Goal: Task Accomplishment & Management: Manage account settings

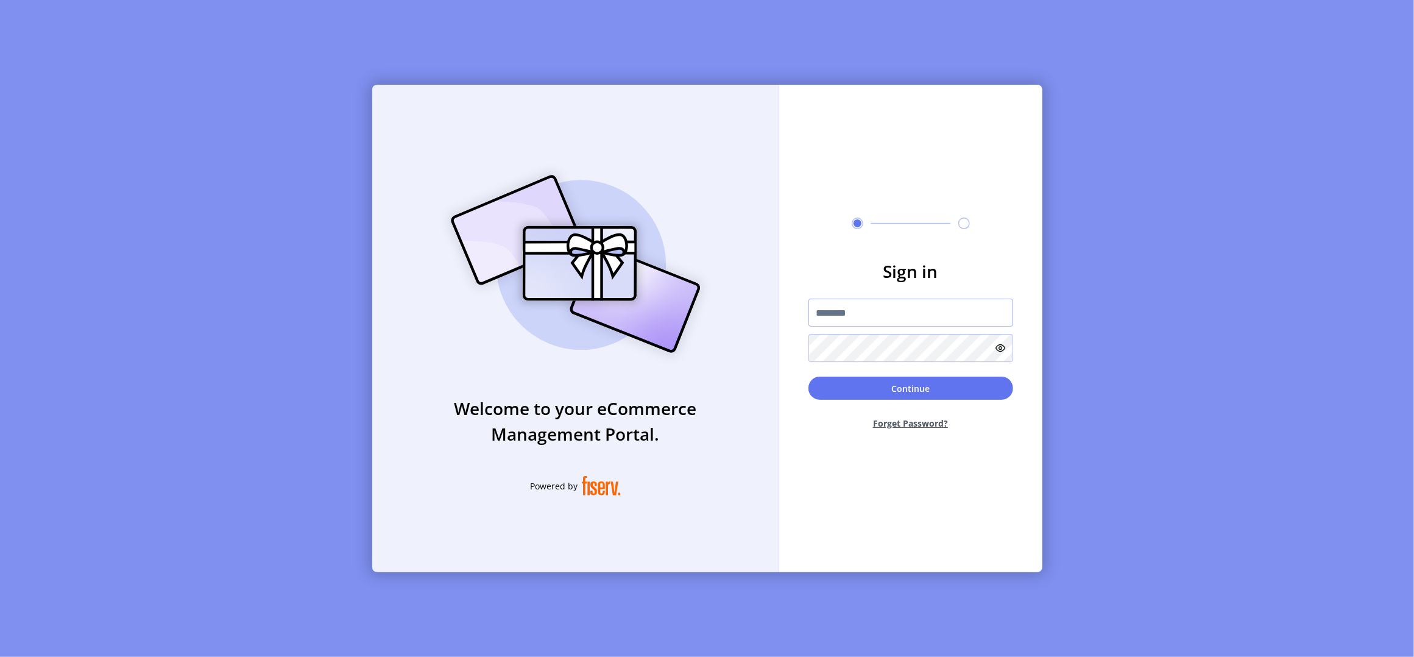
type input "**********"
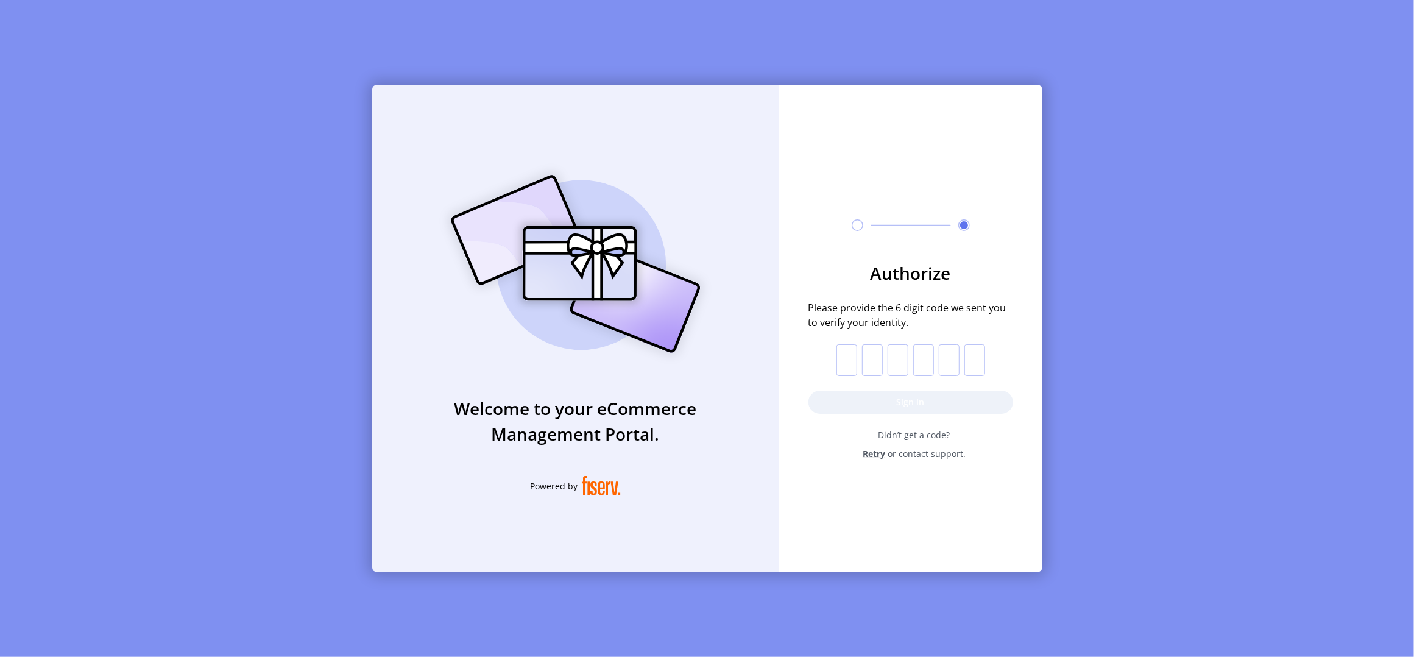
click at [853, 364] on input "text" at bounding box center [846, 360] width 21 height 32
type input "*"
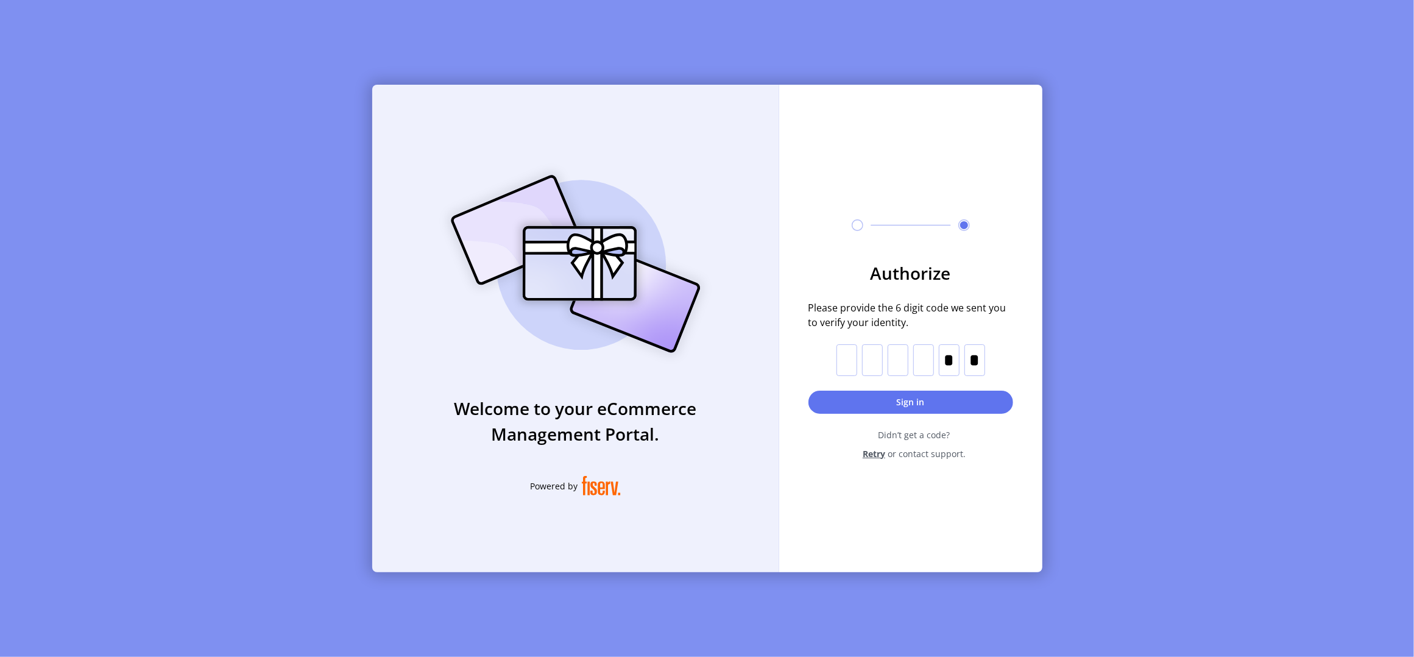
click at [974, 353] on input "text" at bounding box center [974, 360] width 21 height 32
type input "*"
click at [851, 354] on input "text" at bounding box center [846, 360] width 21 height 32
click at [852, 364] on input "text" at bounding box center [846, 360] width 21 height 32
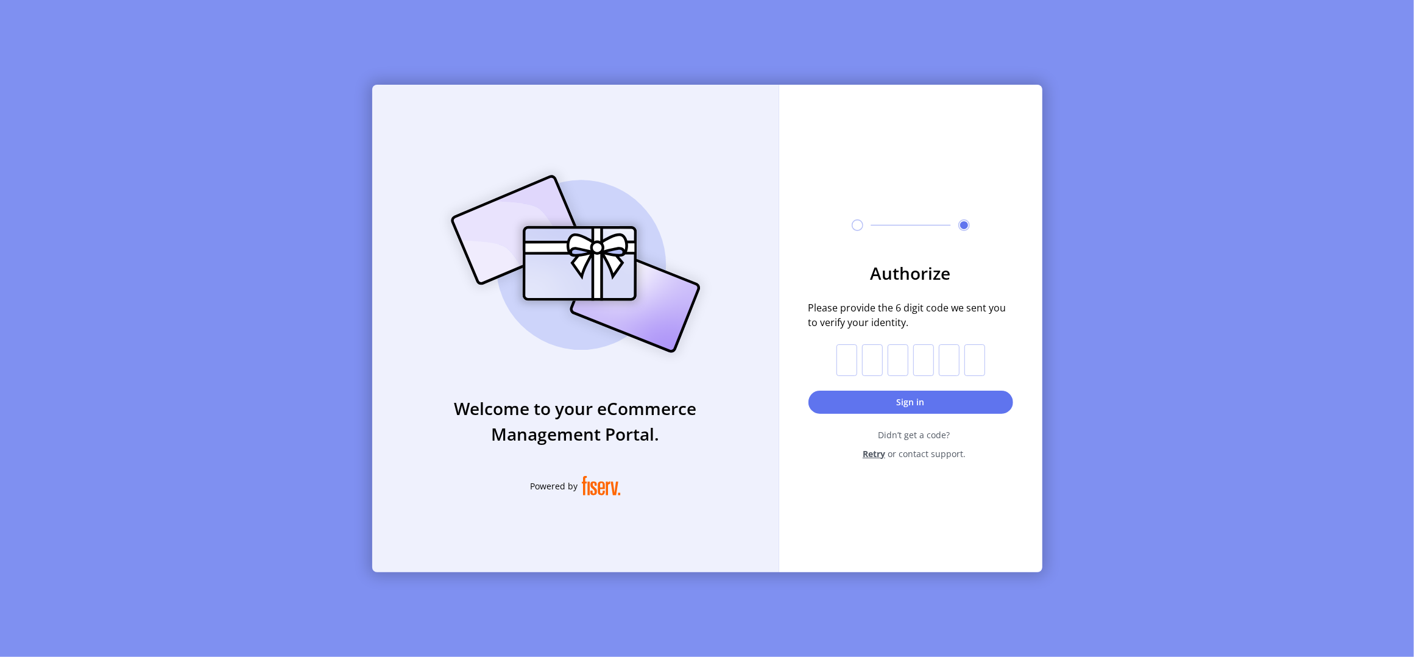
click at [956, 359] on input "text" at bounding box center [949, 360] width 21 height 32
click at [915, 463] on div "Authorize Please provide the 6 digit code we sent you to verify your identity. …" at bounding box center [910, 314] width 263 height 458
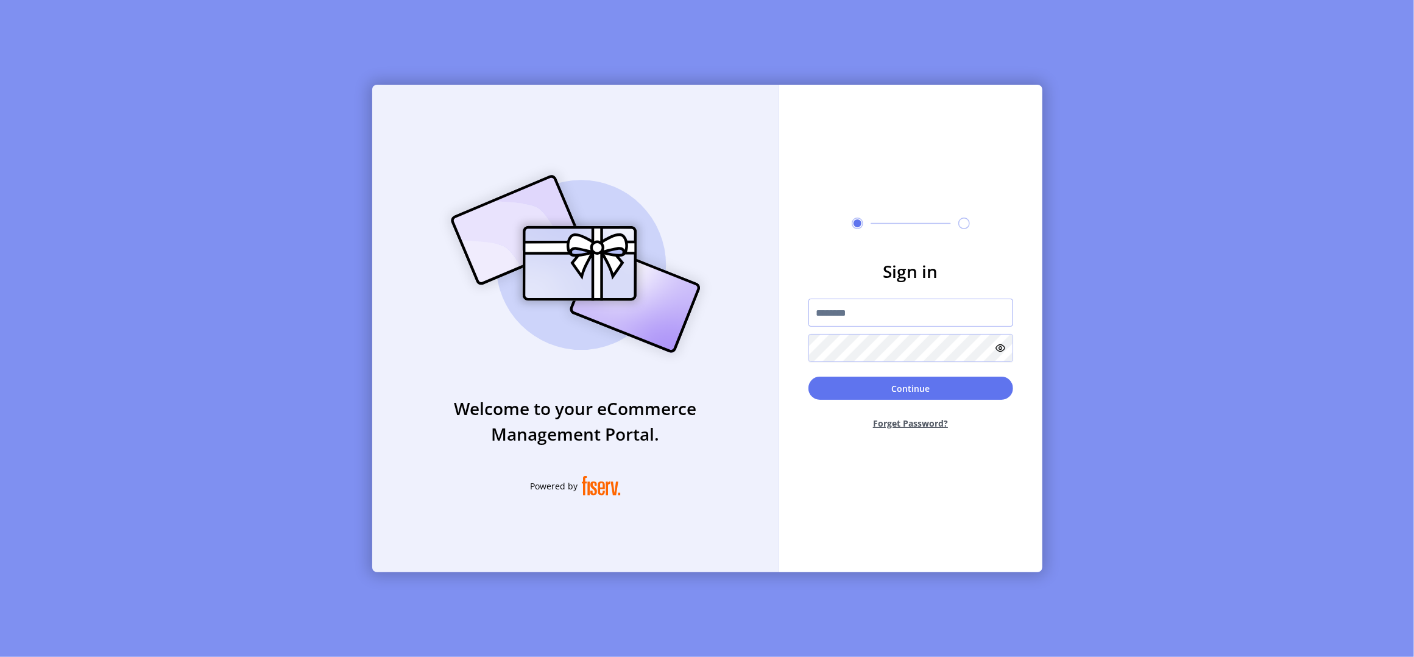
type input "**********"
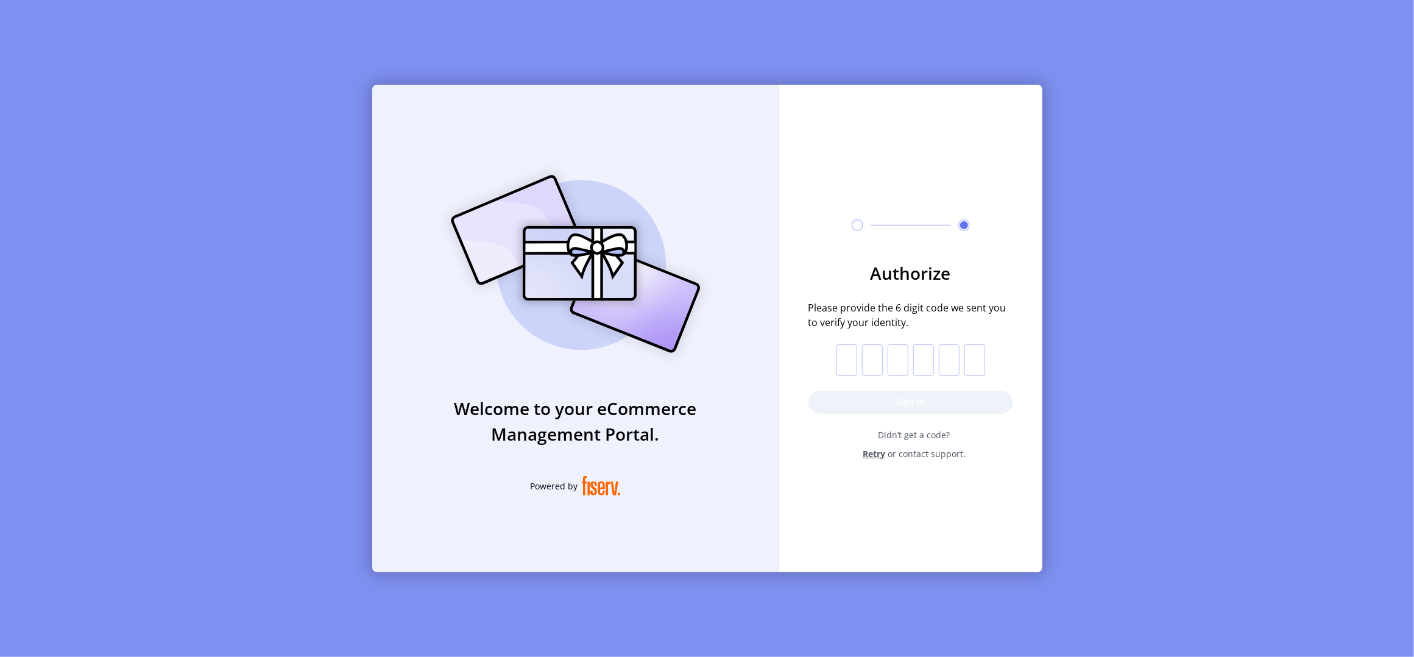
click at [845, 365] on input "text" at bounding box center [846, 360] width 21 height 32
click at [982, 455] on div "Retry or contact support." at bounding box center [913, 453] width 197 height 13
click at [909, 437] on span "Didn’t get a code?" at bounding box center [913, 434] width 197 height 13
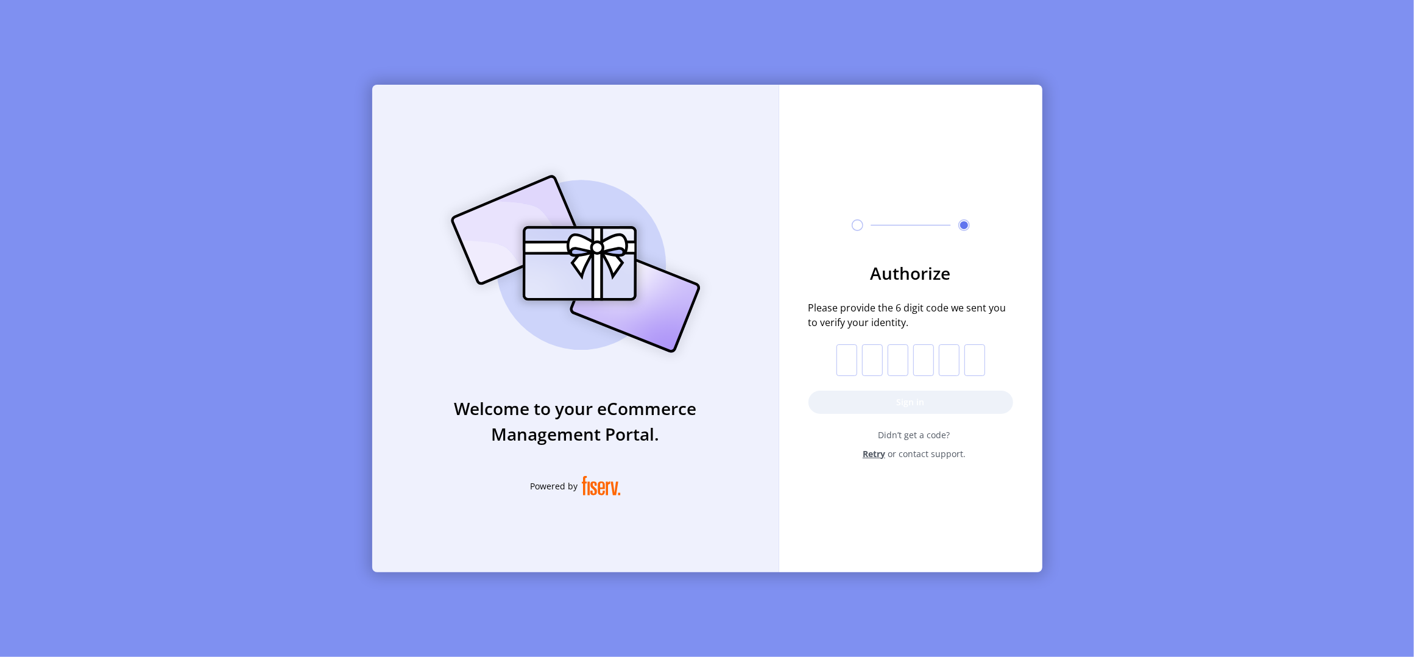
click at [1054, 508] on div "Welcome to your eCommerce Management Portal. Powered by Authorize Please provid…" at bounding box center [707, 328] width 1414 height 657
click at [1020, 487] on div "Authorize Please provide the 6 digit code we sent you to verify your identity. …" at bounding box center [910, 314] width 263 height 458
click at [840, 356] on input "text" at bounding box center [846, 360] width 21 height 32
paste input "*"
type input "*"
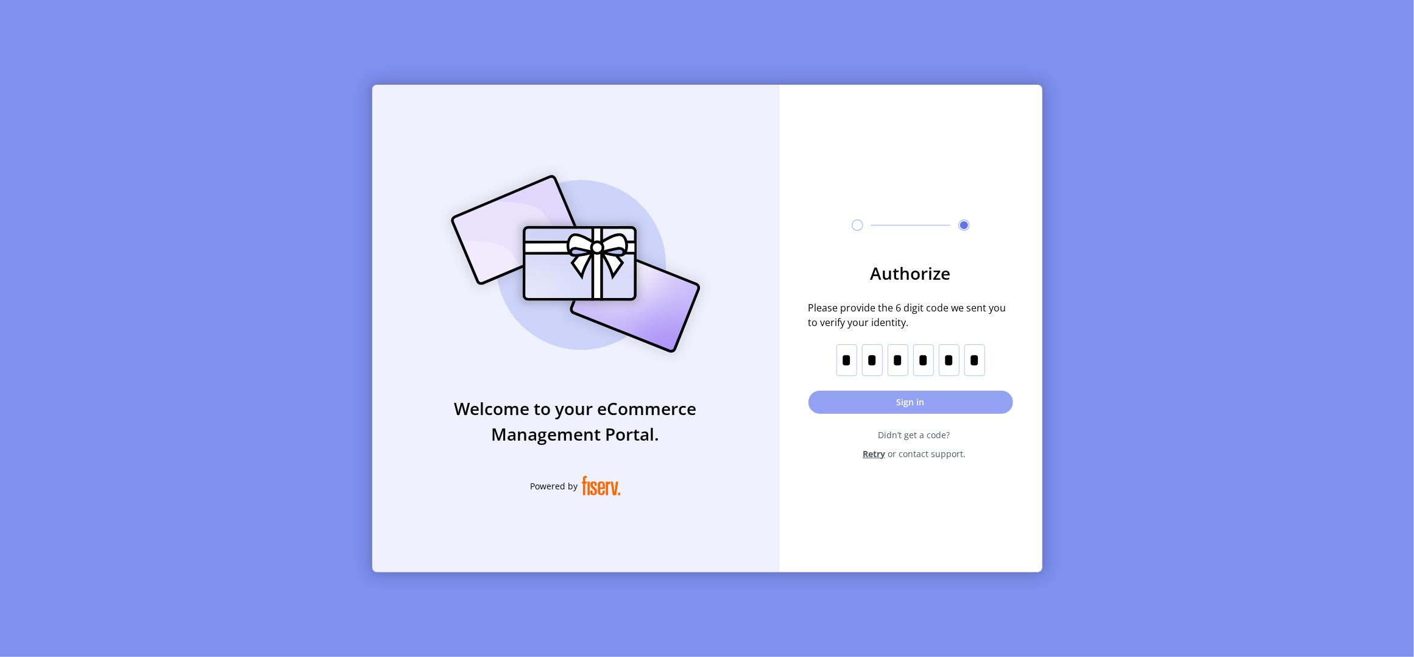
click at [859, 397] on button "Sign in" at bounding box center [910, 401] width 205 height 23
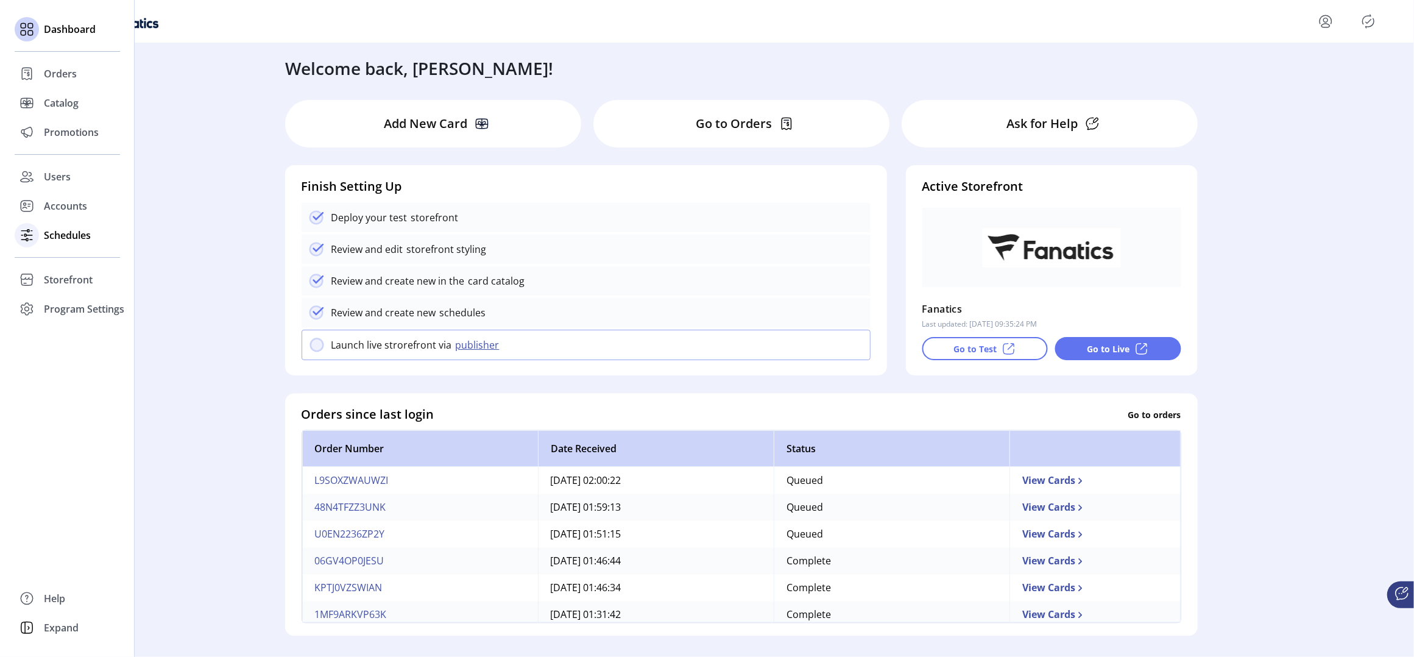
click at [50, 239] on span "Schedules" at bounding box center [67, 235] width 47 height 15
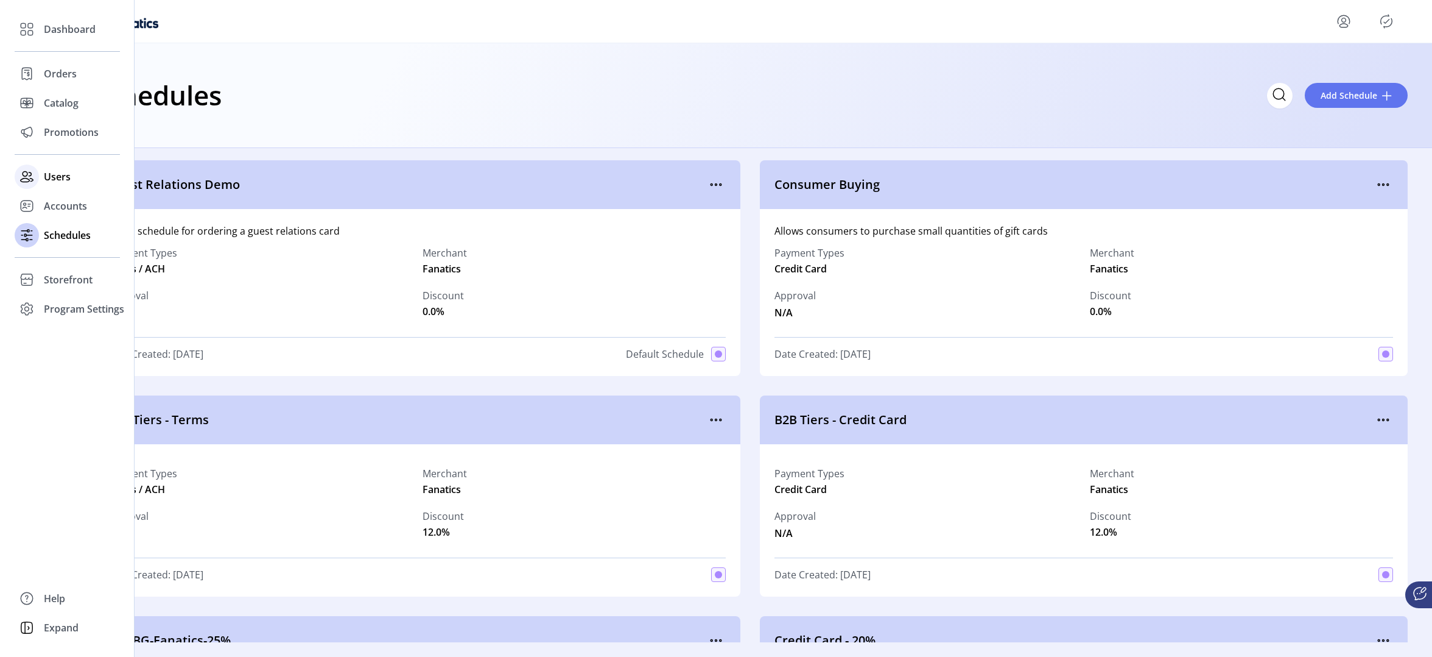
click at [57, 178] on span "Users" at bounding box center [57, 176] width 27 height 15
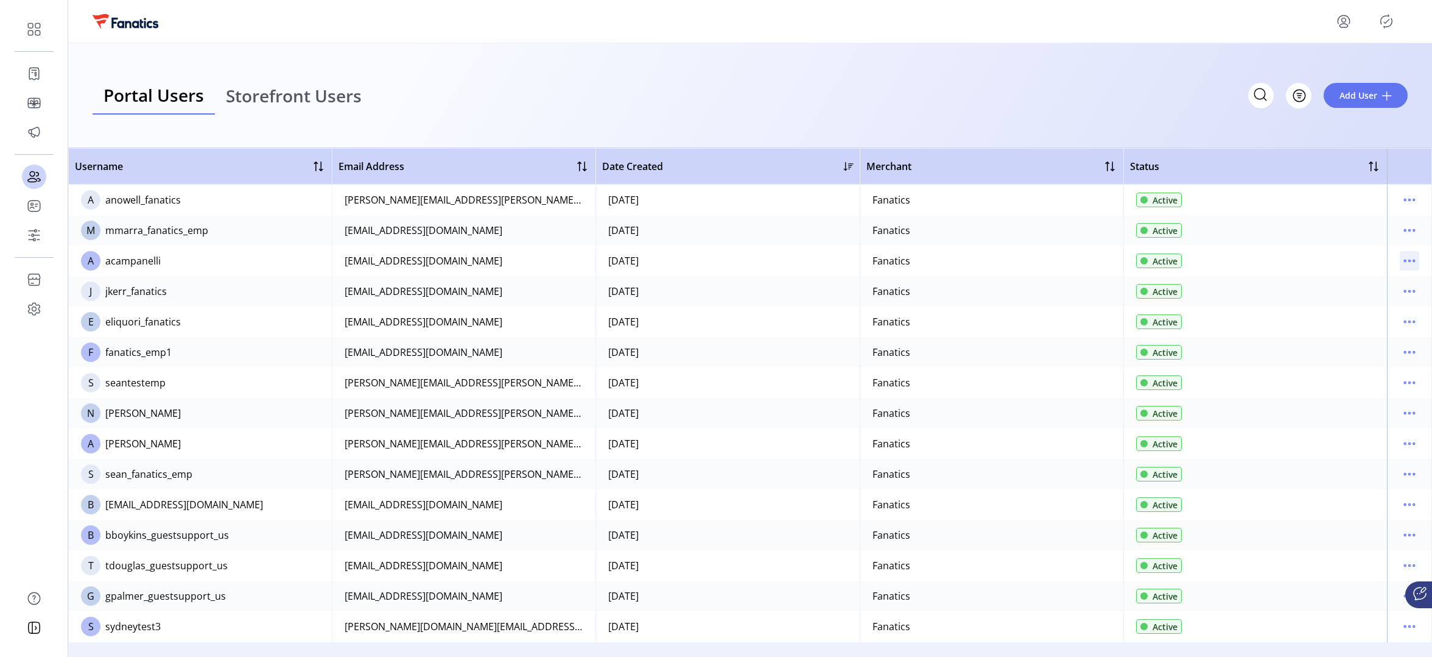
click at [1404, 259] on icon "menu" at bounding box center [1409, 260] width 19 height 19
click at [1349, 289] on span "Edit Details" at bounding box center [1353, 285] width 101 height 10
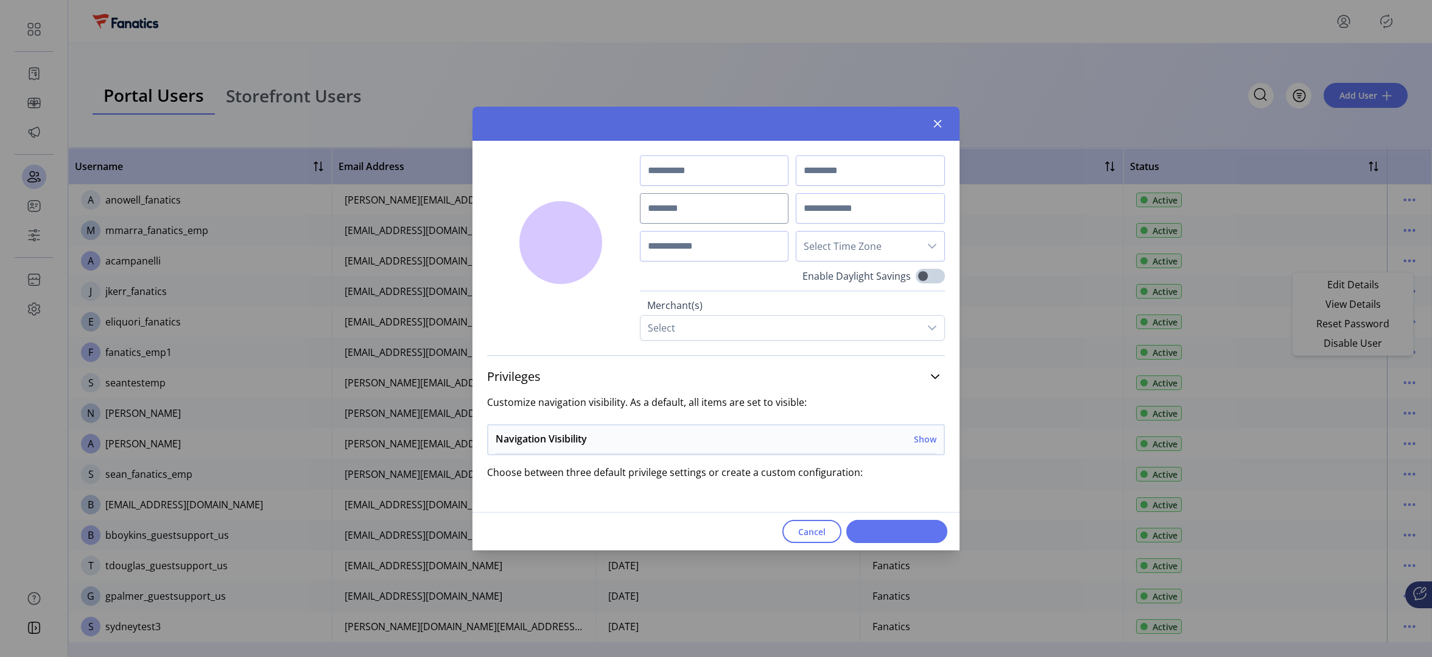
type input "******"
type input "**********"
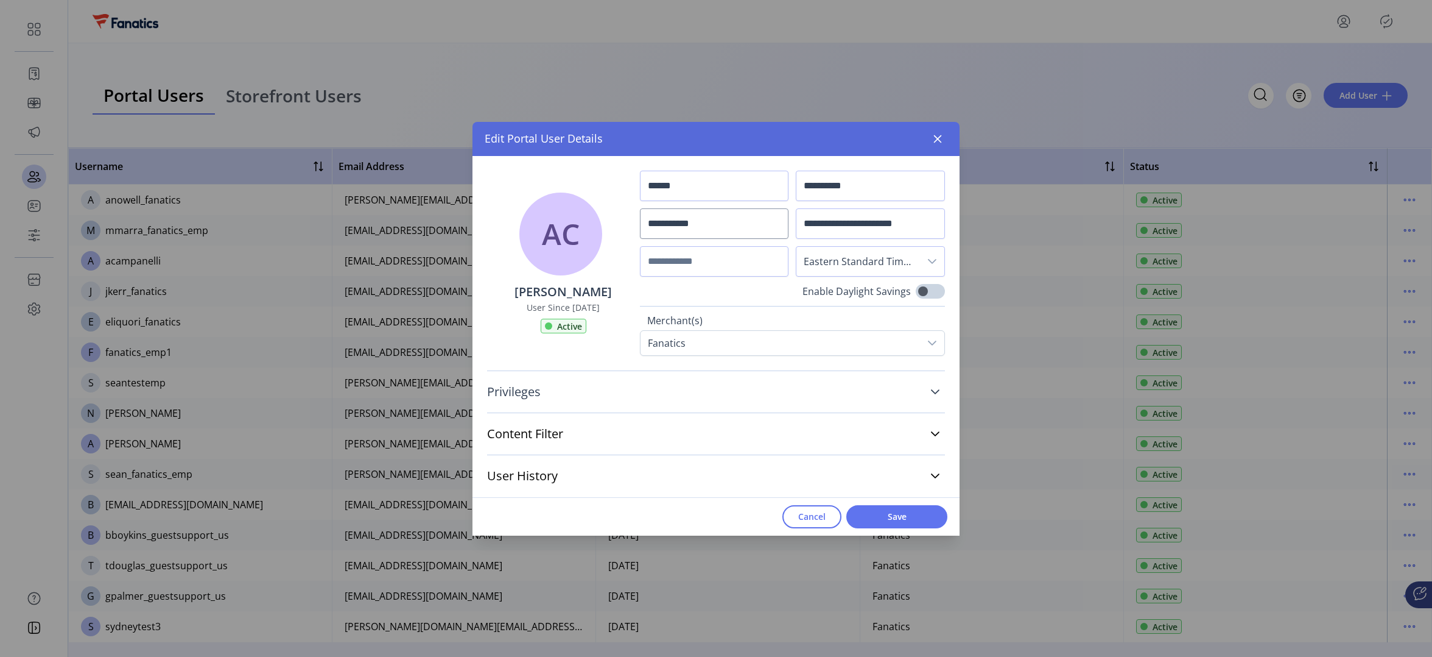
click at [533, 398] on span "Privileges" at bounding box center [514, 392] width 54 height 12
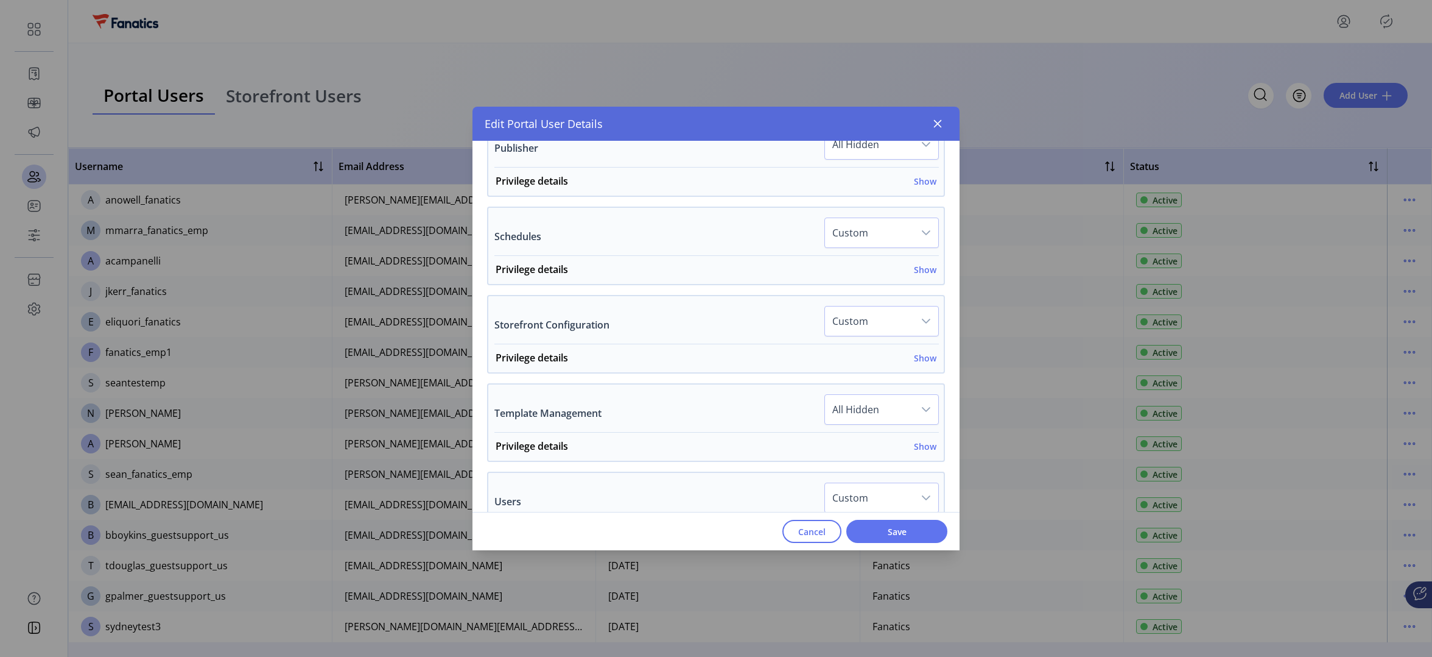
scroll to position [842, 0]
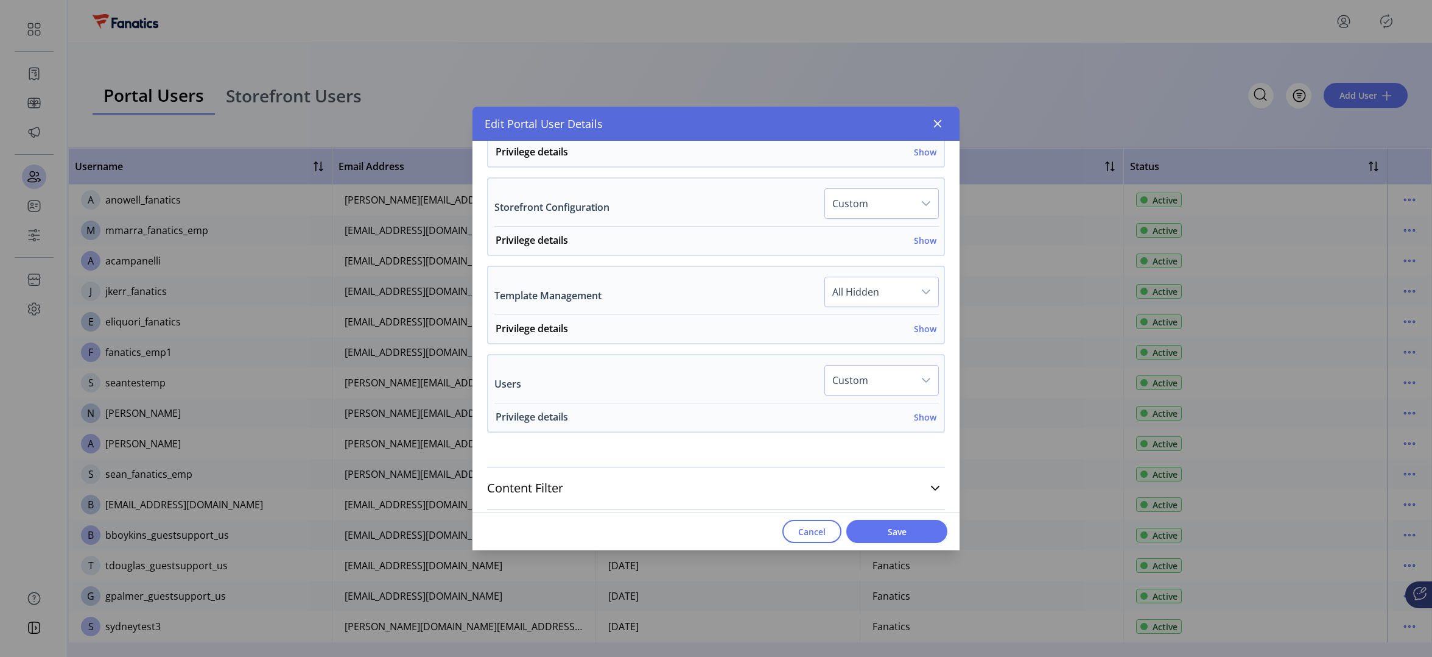
click at [923, 413] on h6 "Show" at bounding box center [925, 416] width 23 height 13
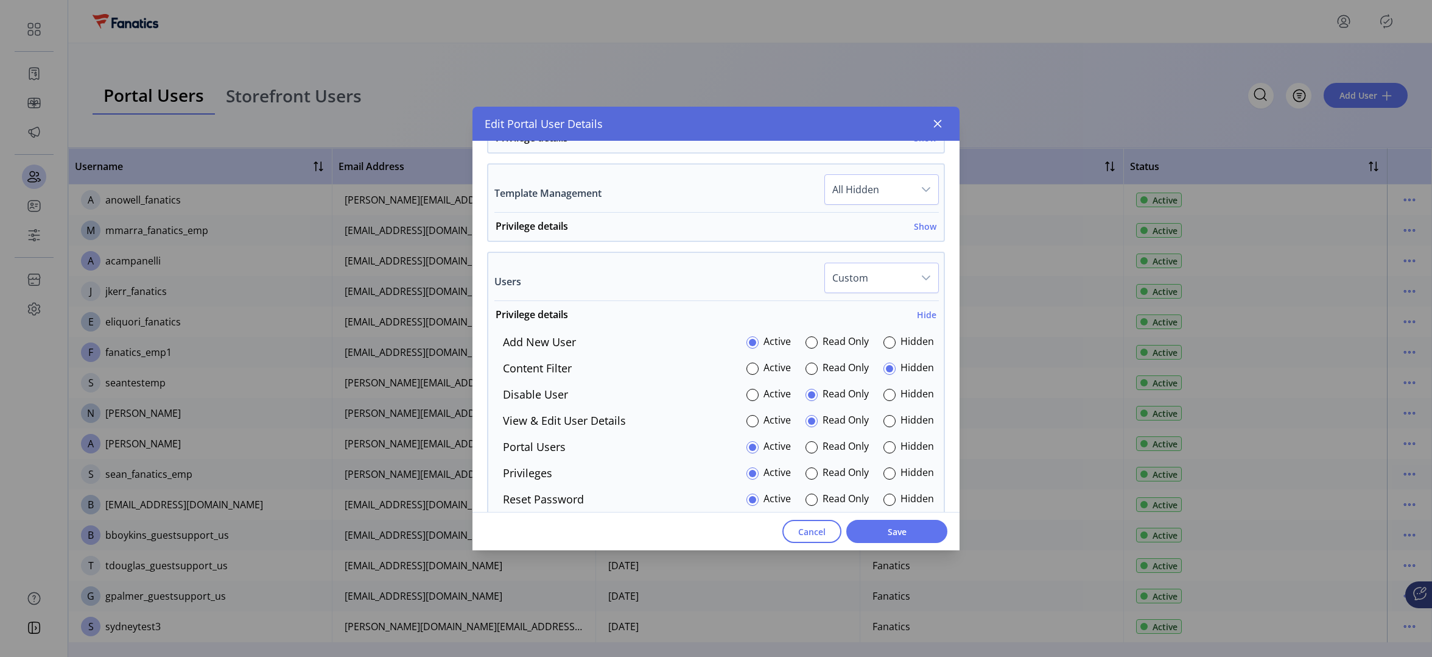
scroll to position [965, 0]
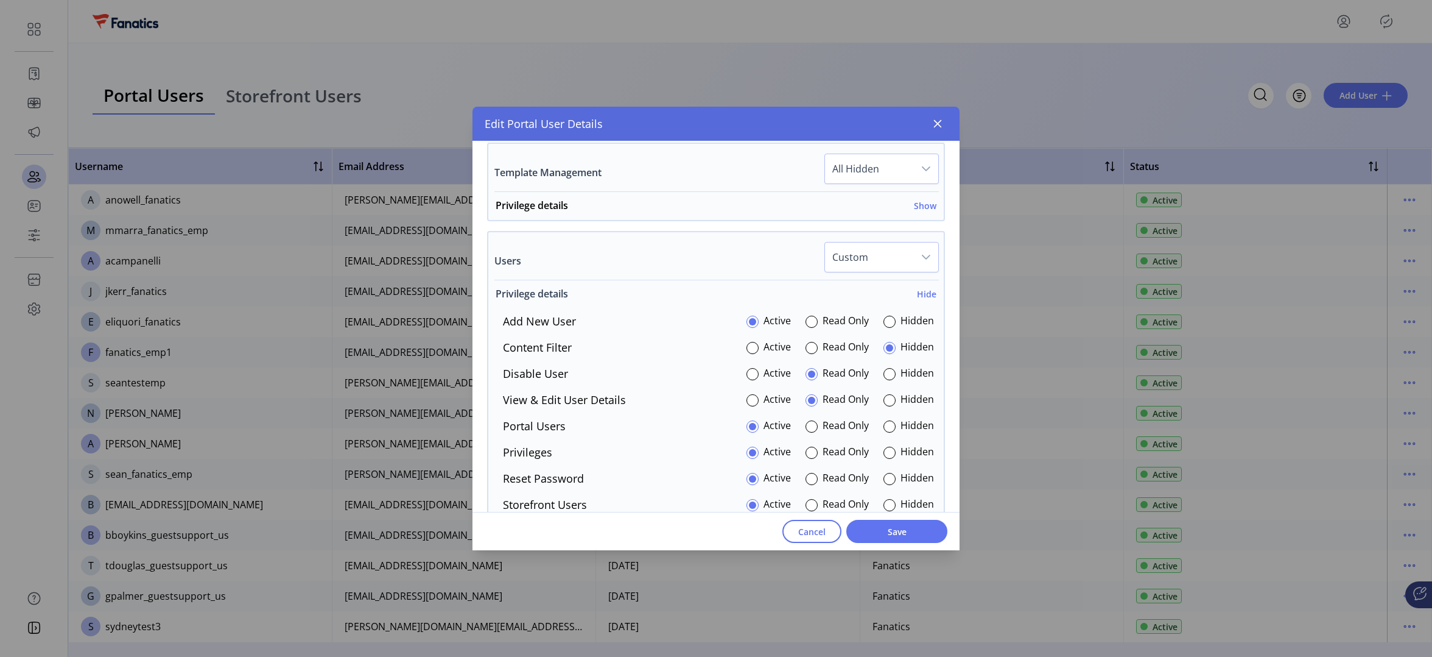
click at [923, 294] on h6 "Hide" at bounding box center [926, 293] width 19 height 13
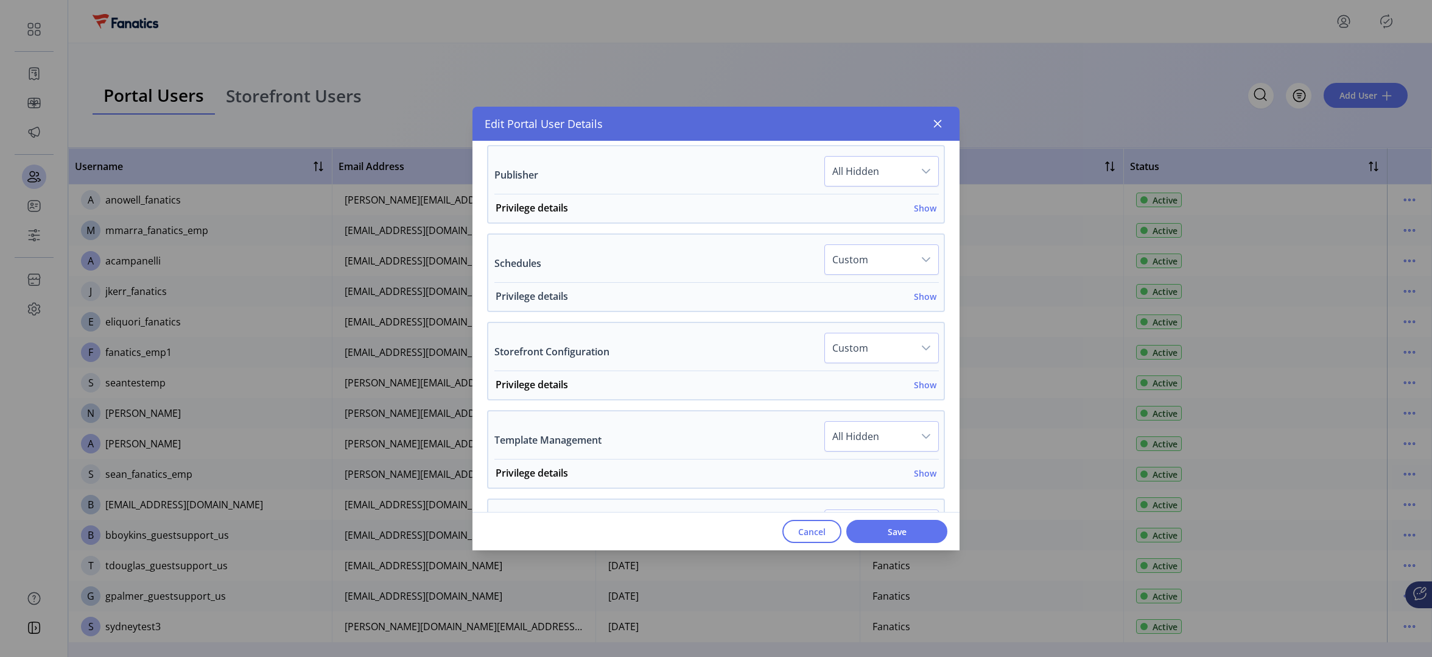
scroll to position [694, 0]
click at [928, 297] on h6 "Show" at bounding box center [925, 299] width 23 height 13
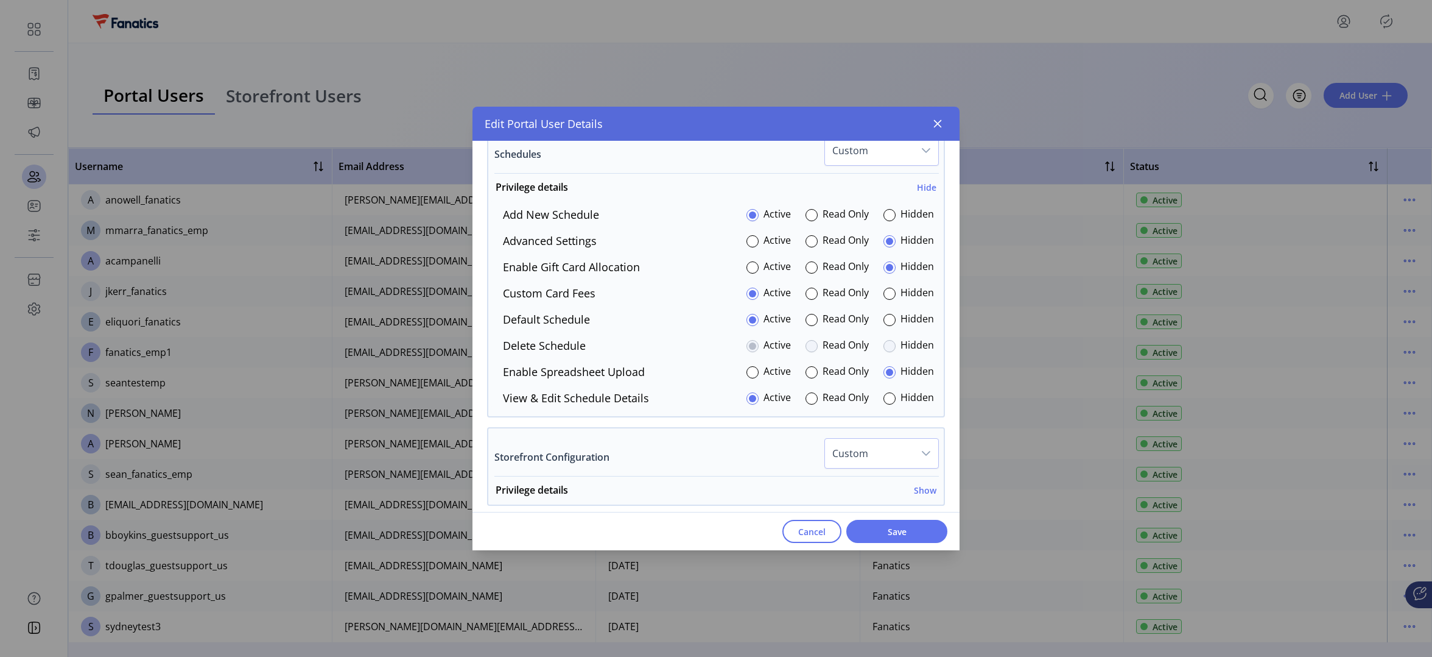
scroll to position [821, 0]
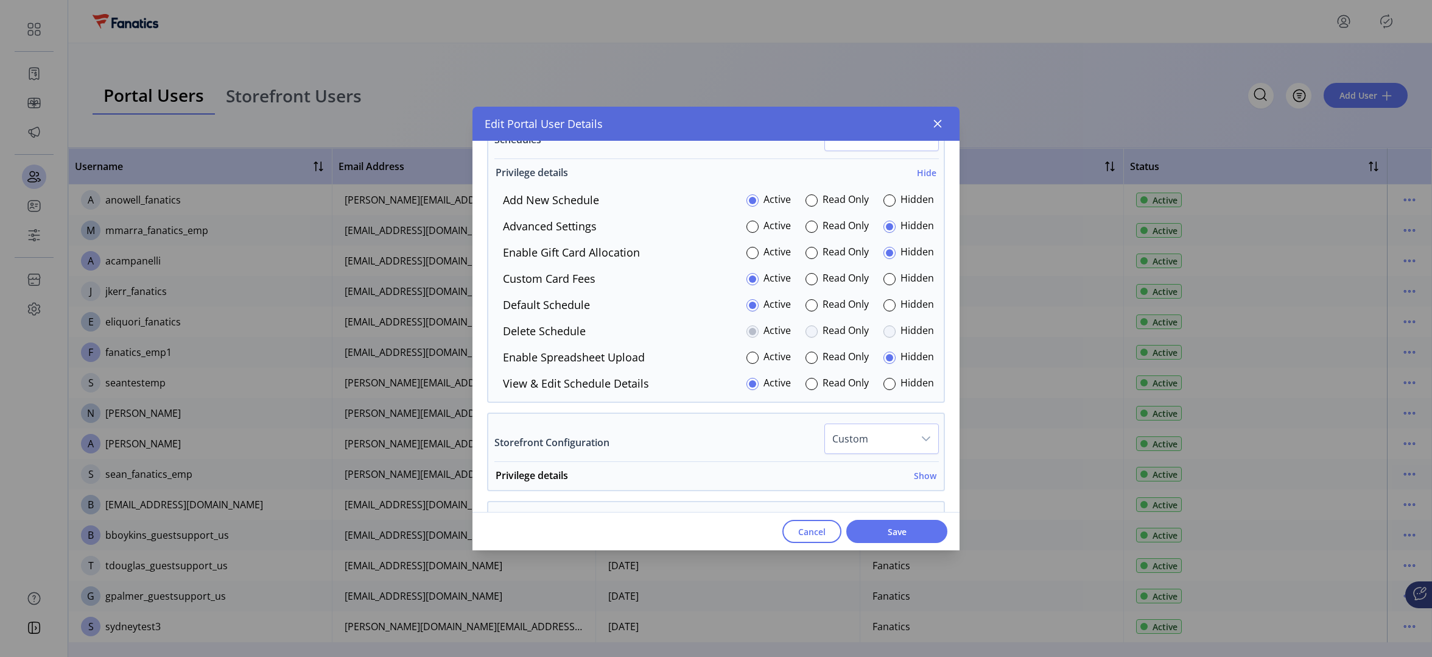
click at [923, 171] on h6 "Hide" at bounding box center [926, 172] width 19 height 13
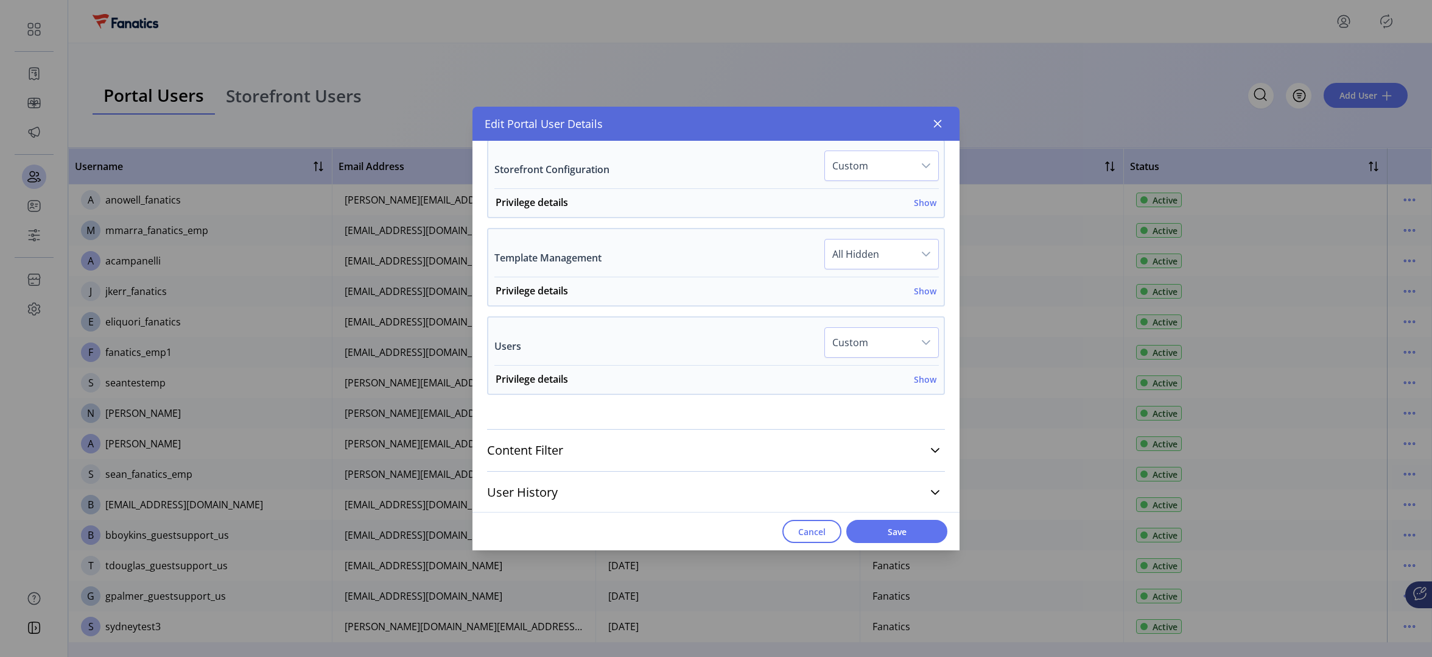
scroll to position [881, 0]
click at [914, 377] on h6 "Show" at bounding box center [925, 378] width 23 height 13
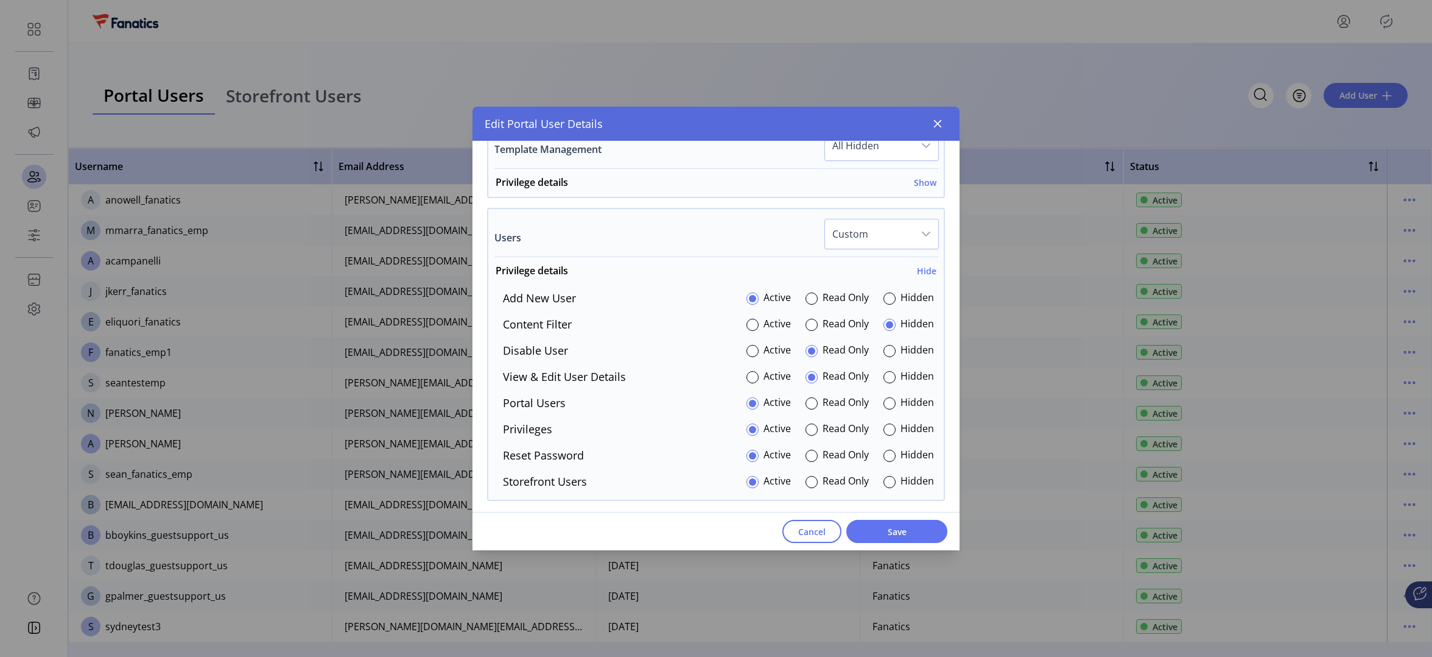
scroll to position [1002, 0]
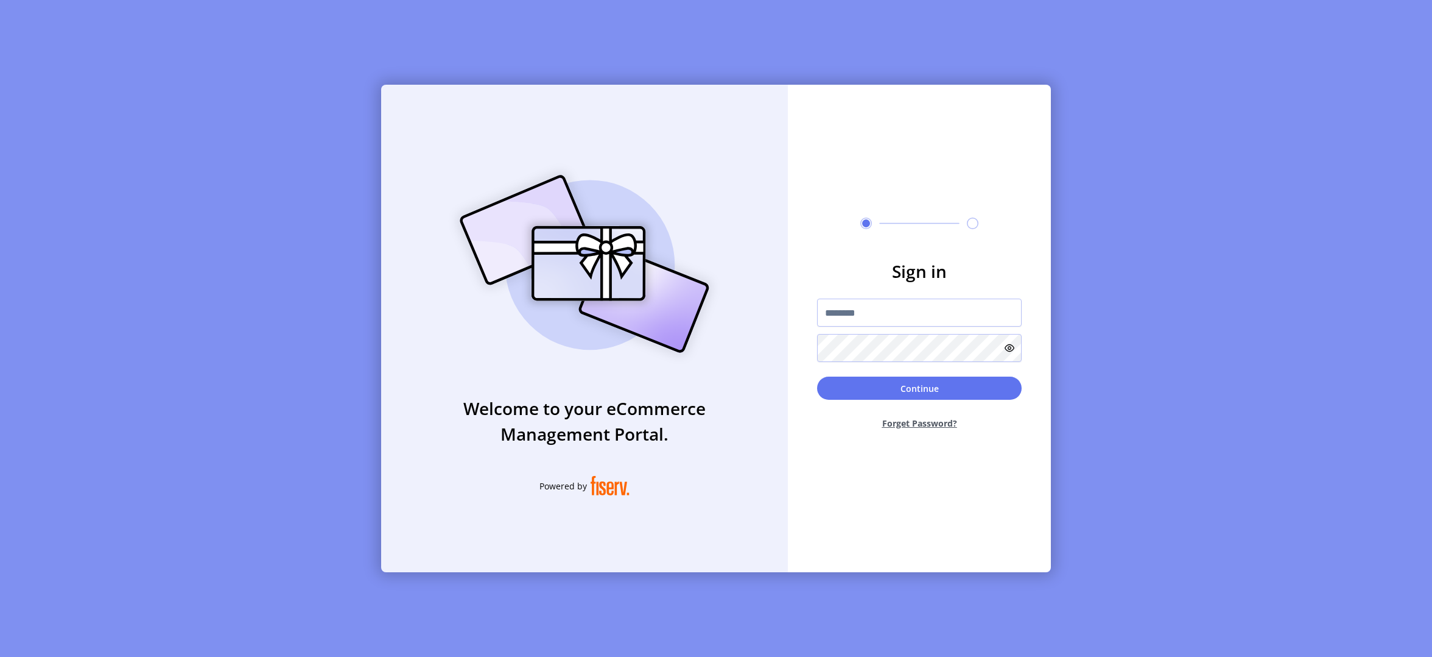
type input "**********"
click at [915, 396] on button "Continue" at bounding box center [919, 389] width 205 height 23
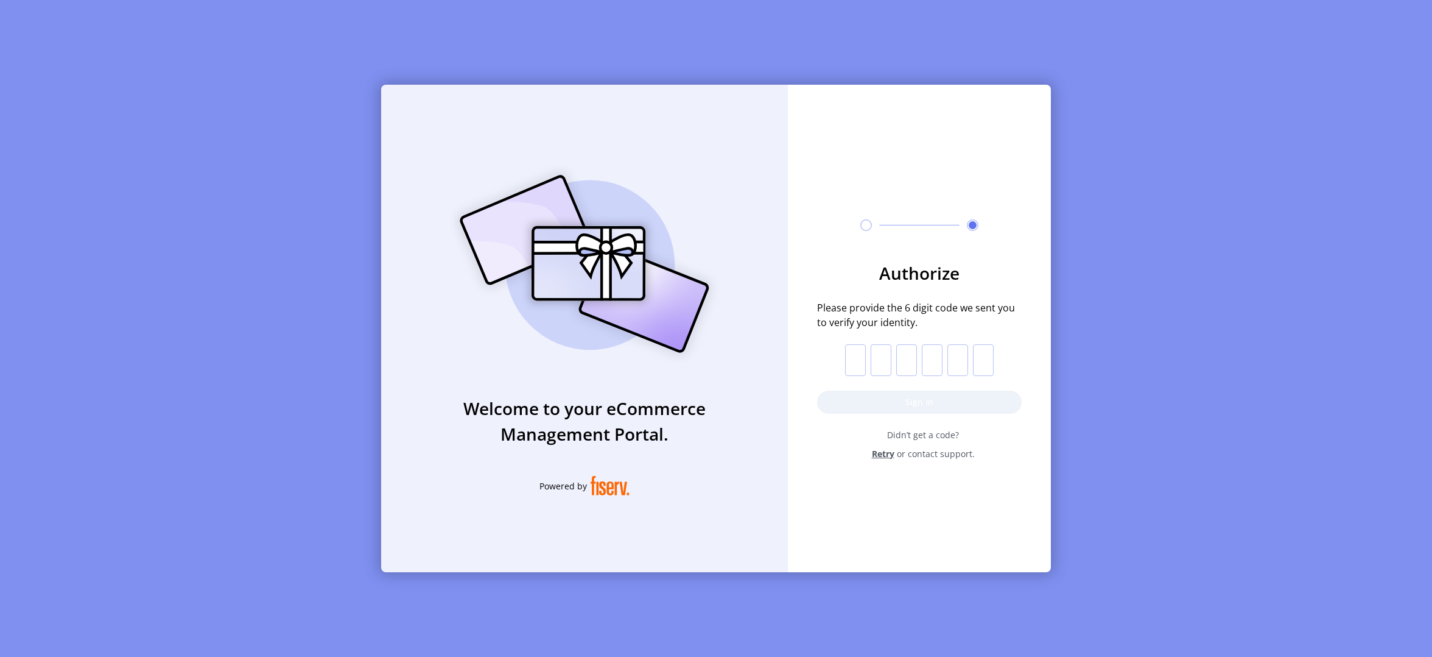
click at [858, 360] on input "text" at bounding box center [855, 360] width 21 height 32
paste input "*"
type input "*"
click at [865, 398] on button "Sign in" at bounding box center [919, 401] width 205 height 23
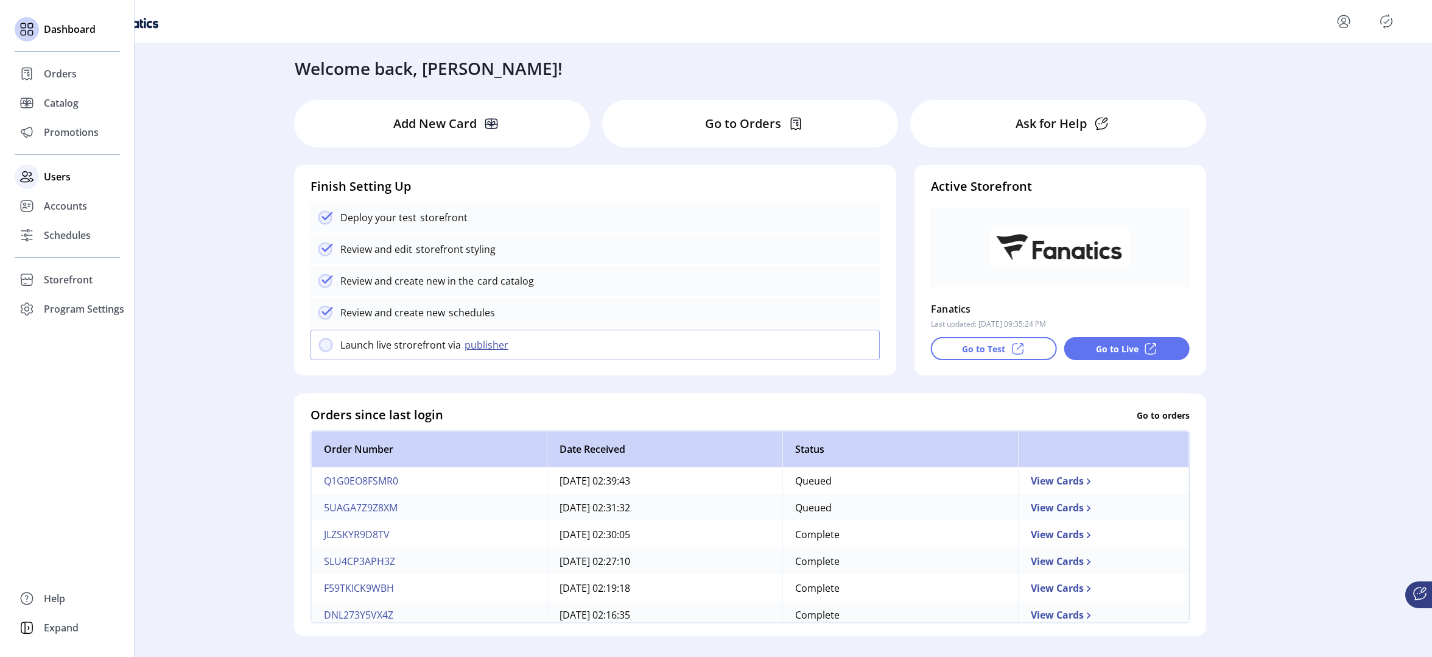
click at [57, 177] on span "Users" at bounding box center [57, 176] width 27 height 15
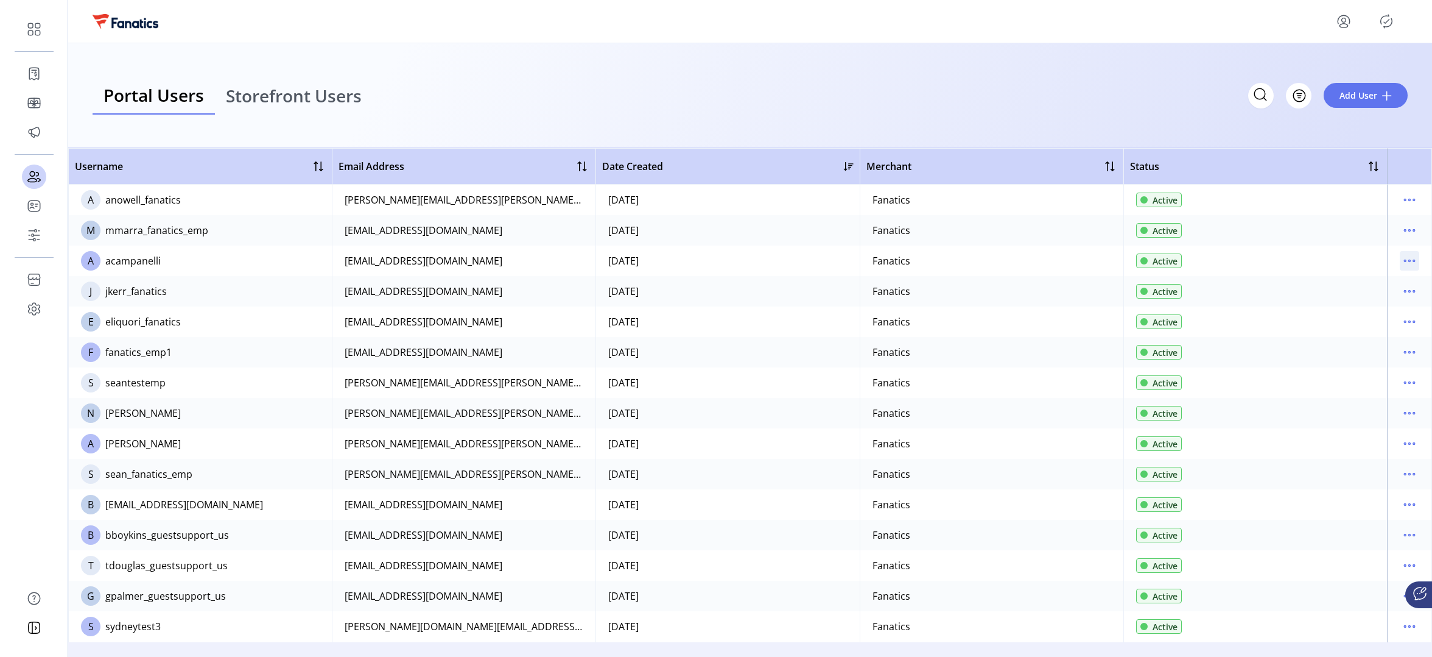
click at [1401, 260] on icon "menu" at bounding box center [1409, 260] width 19 height 19
click at [1350, 307] on span "View Details" at bounding box center [1353, 304] width 101 height 10
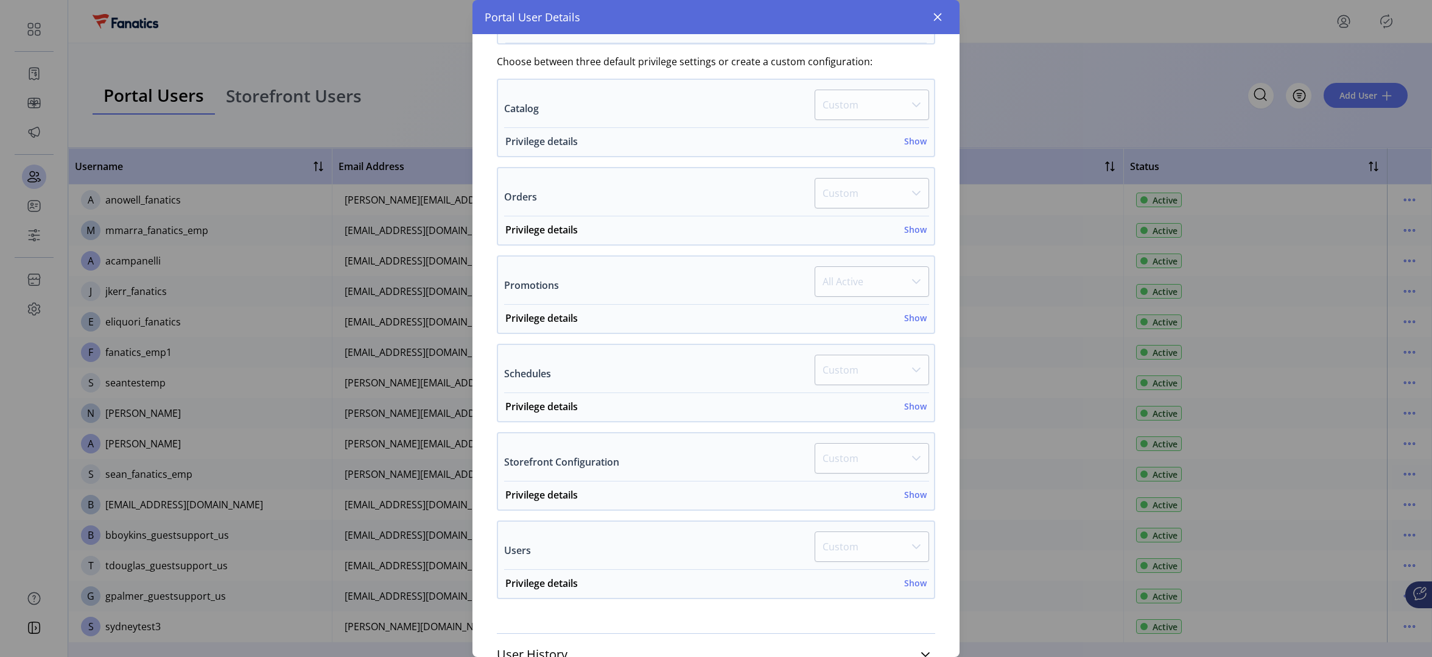
scroll to position [332, 0]
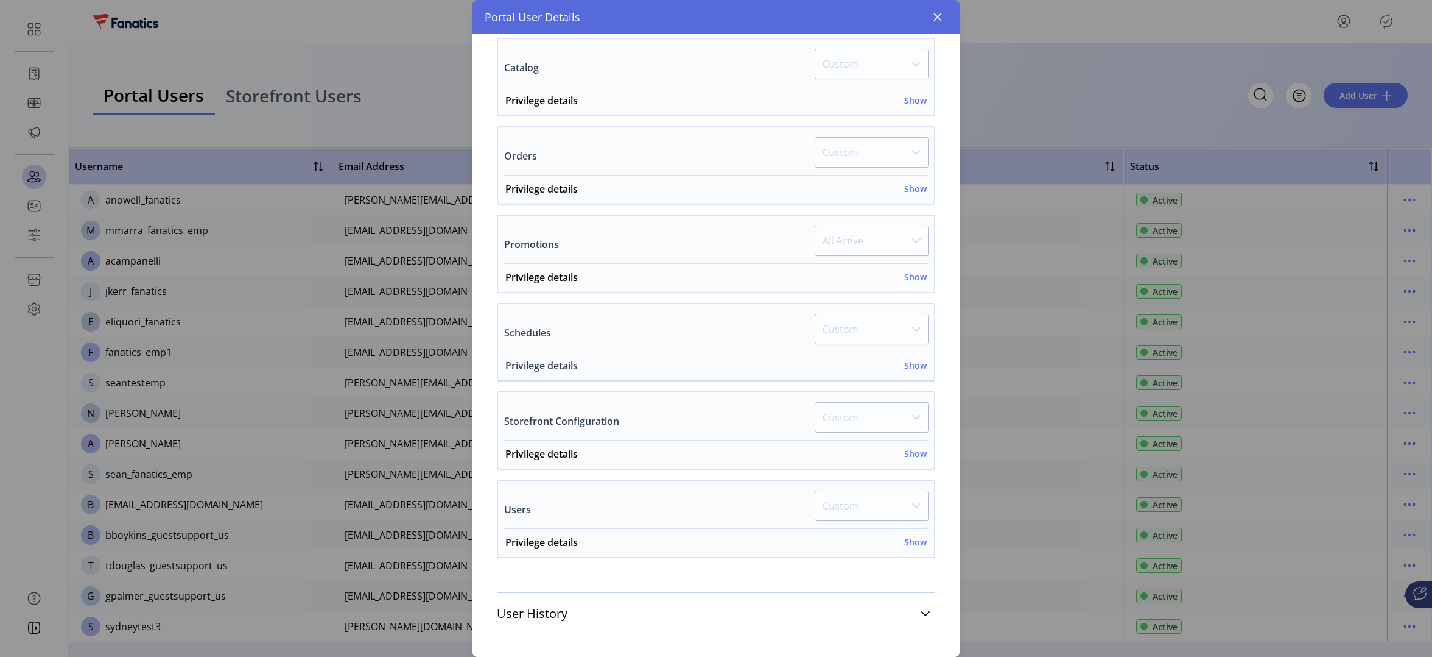
click at [909, 361] on h6 "Show" at bounding box center [915, 365] width 23 height 13
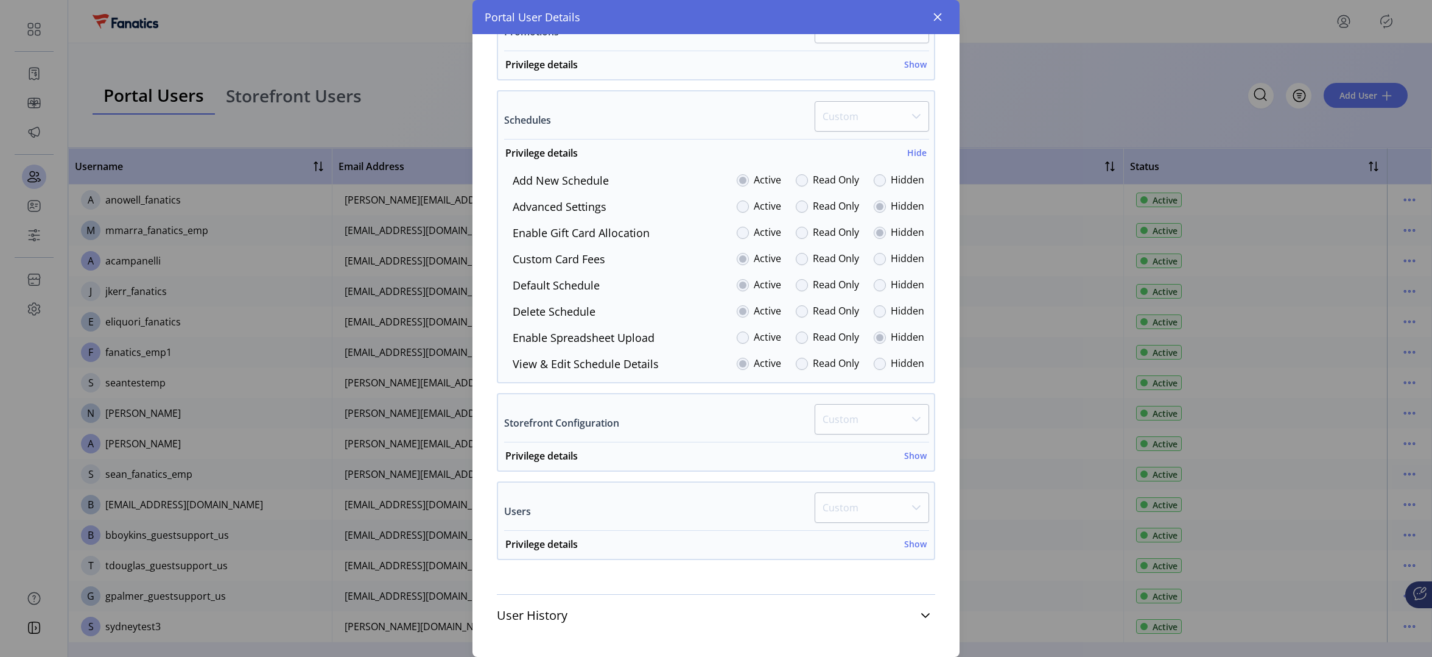
scroll to position [546, 0]
click at [911, 540] on h6 "Show" at bounding box center [915, 541] width 23 height 13
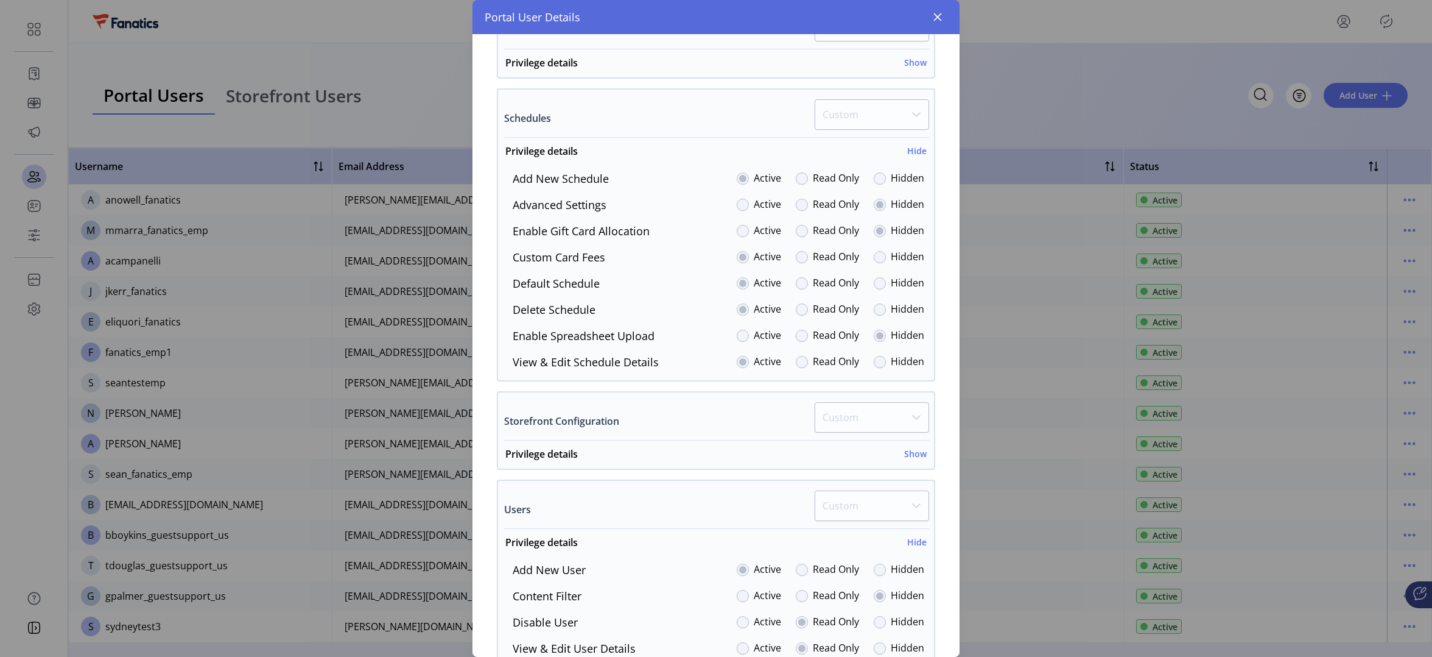
scroll to position [761, 0]
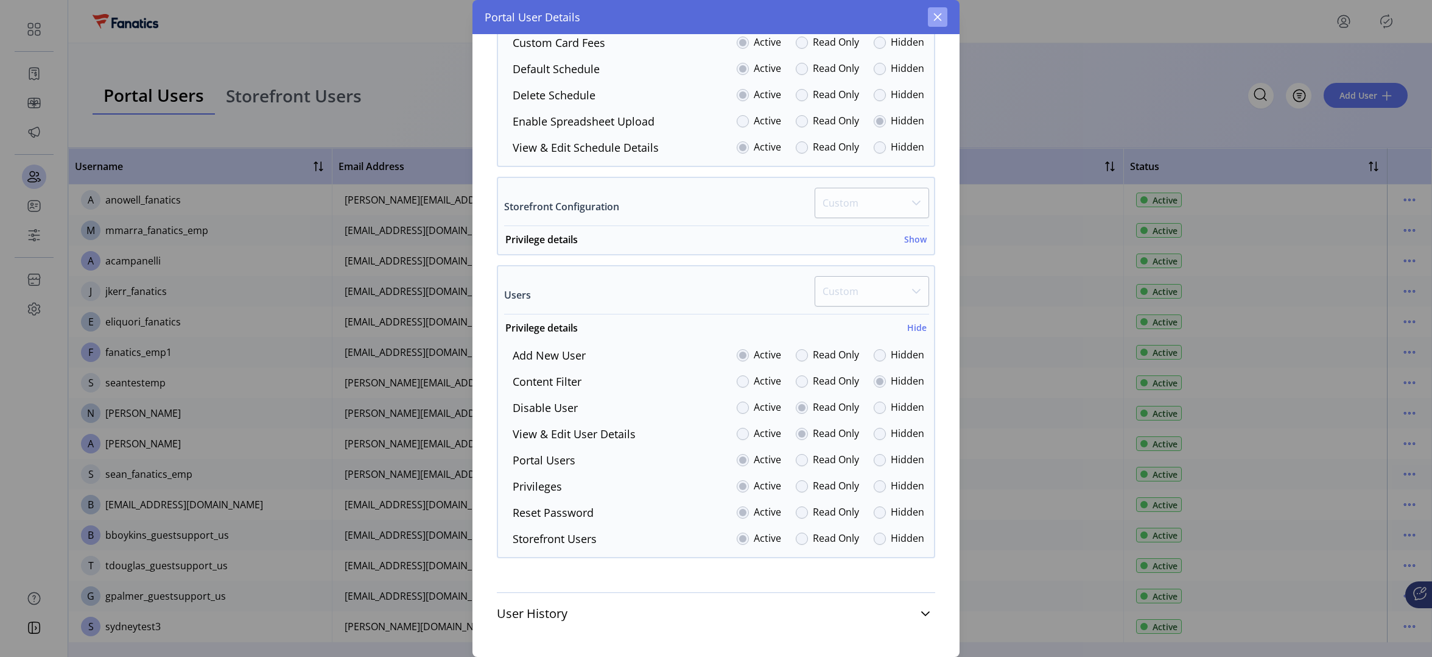
click at [942, 11] on button "button" at bounding box center [937, 16] width 19 height 19
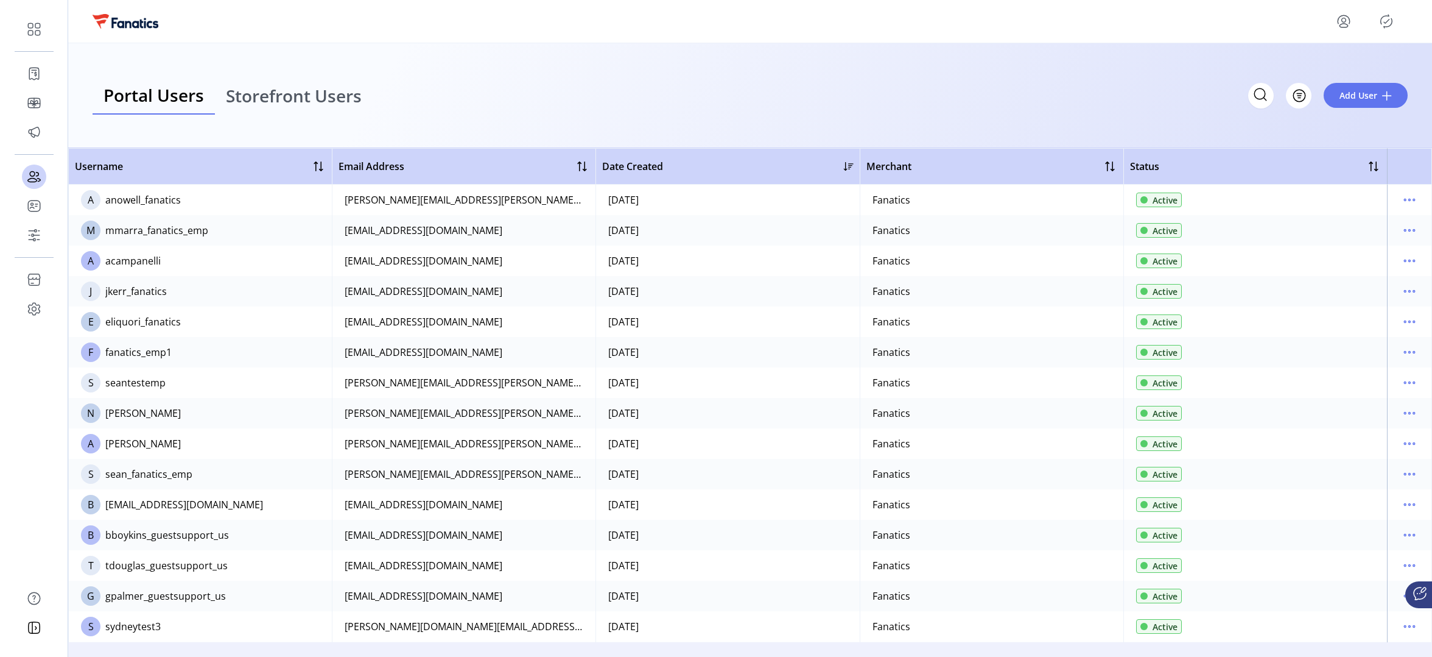
scroll to position [1496, 0]
click at [1413, 444] on icon "menu" at bounding box center [1409, 443] width 19 height 19
click at [1360, 469] on span "Edit Details" at bounding box center [1353, 467] width 101 height 10
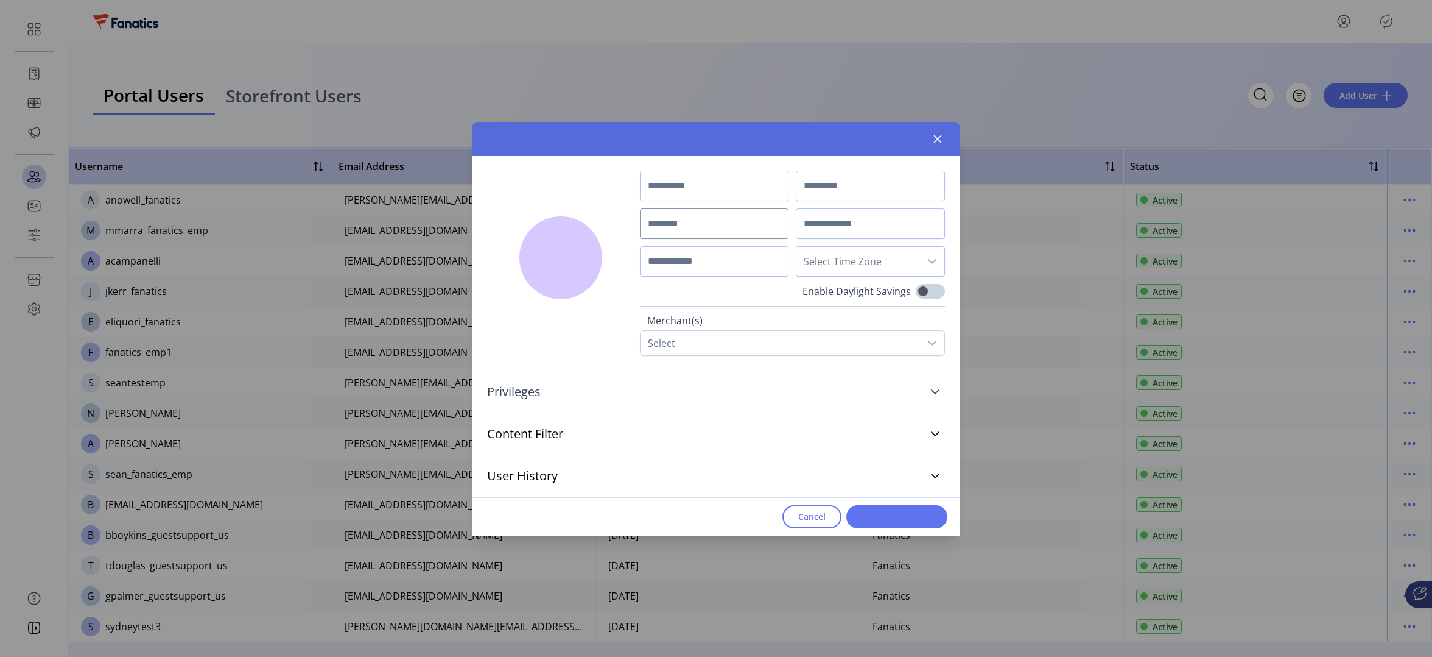
type input "****"
type input "******"
type input "**********"
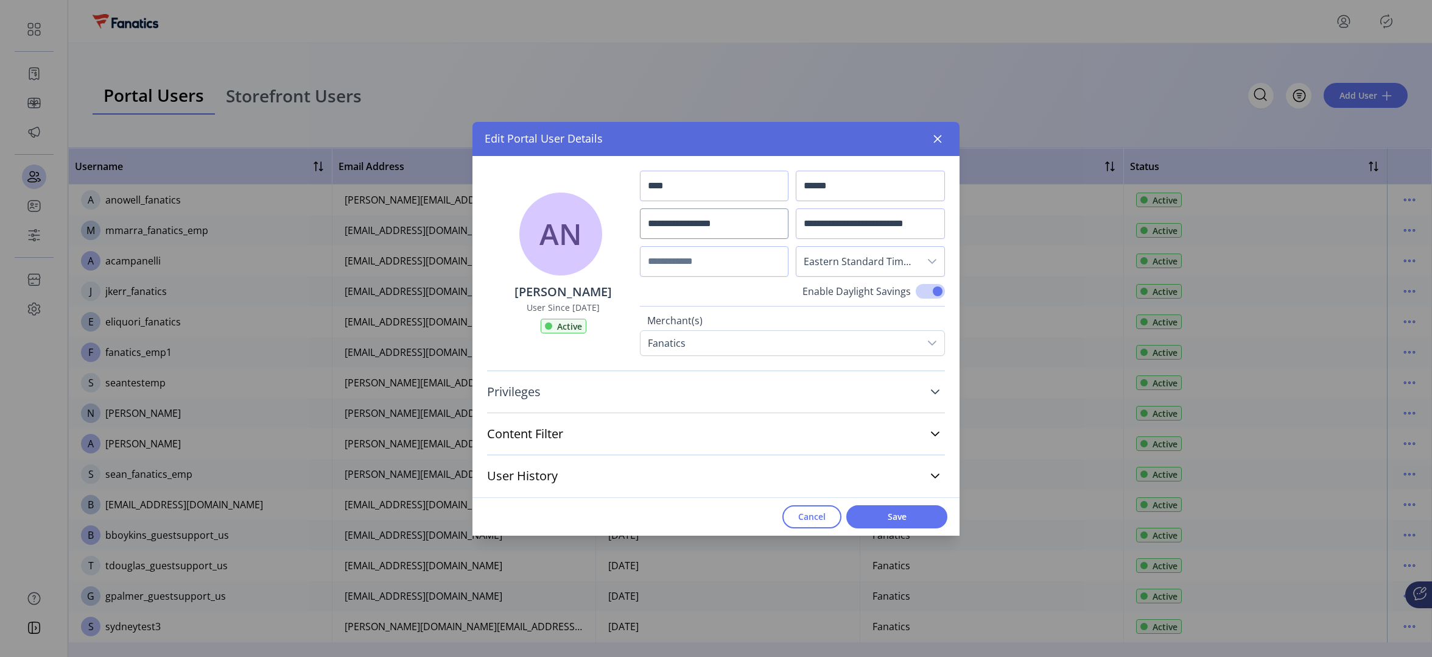
click at [607, 390] on link "Privileges" at bounding box center [716, 391] width 458 height 27
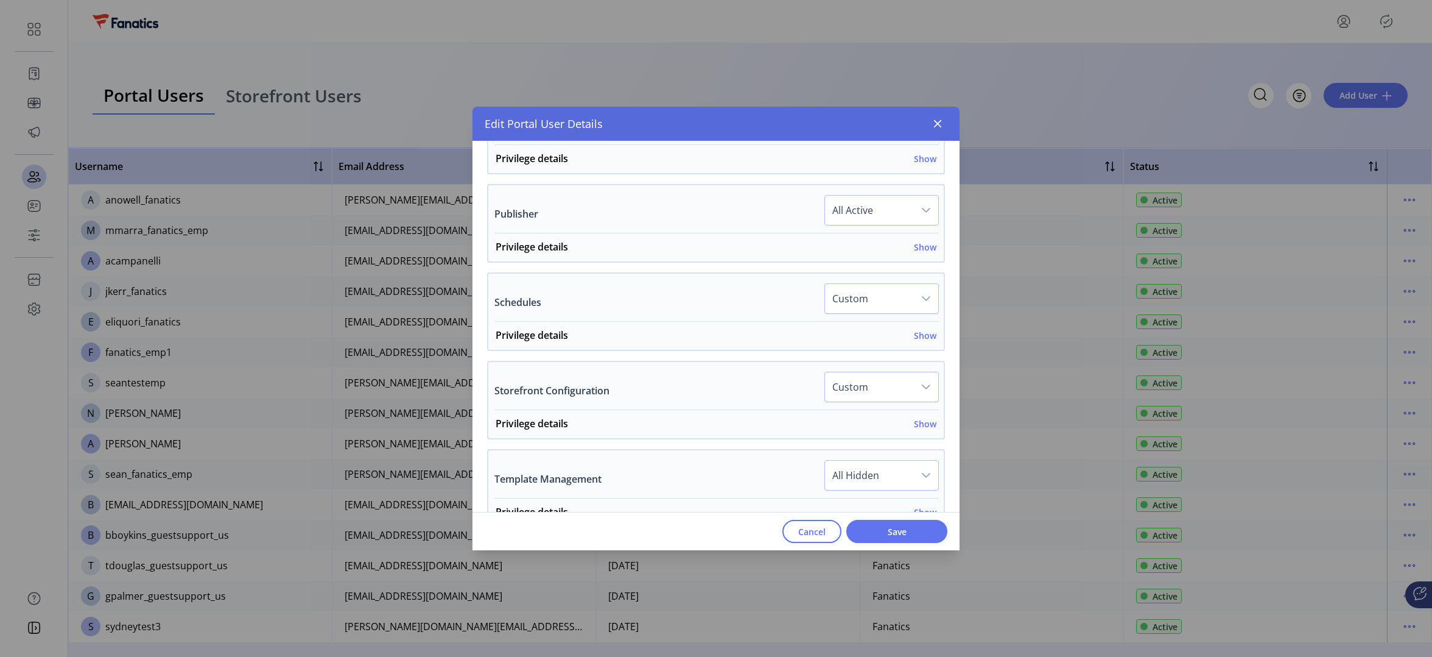
scroll to position [672, 0]
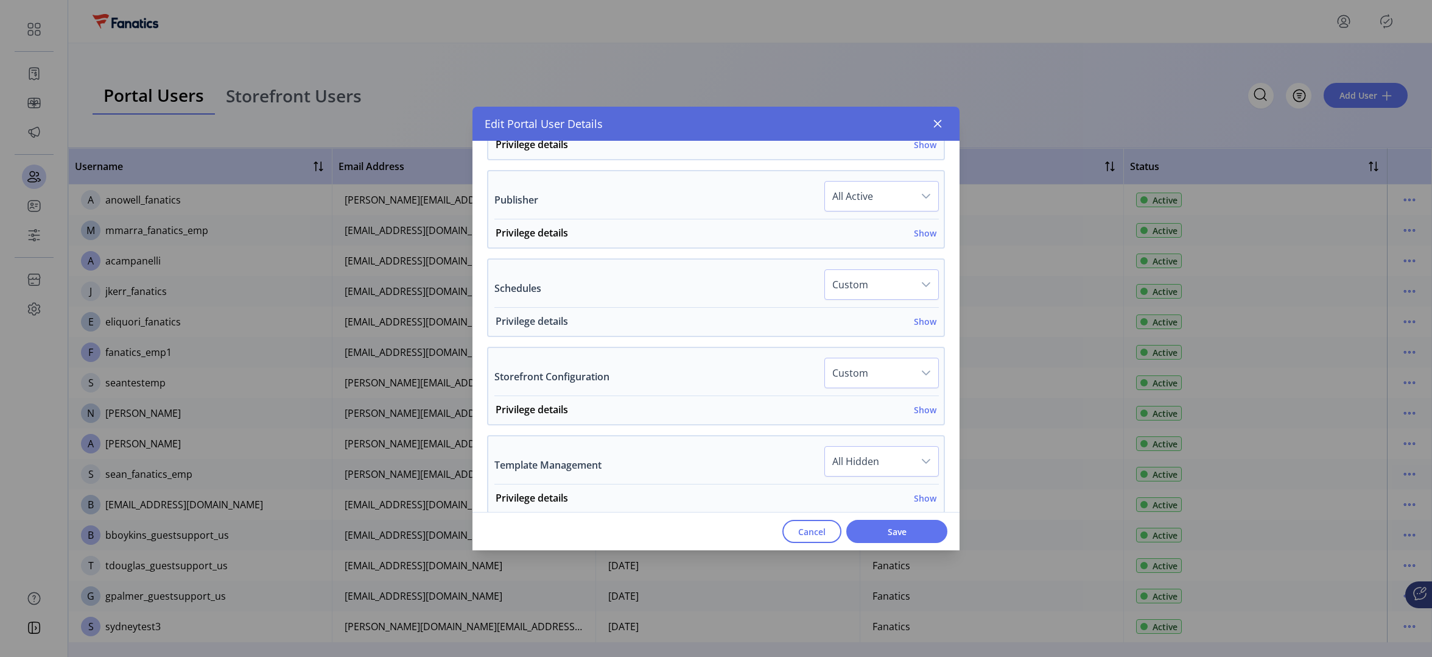
click at [919, 318] on h6 "Show" at bounding box center [925, 321] width 23 height 13
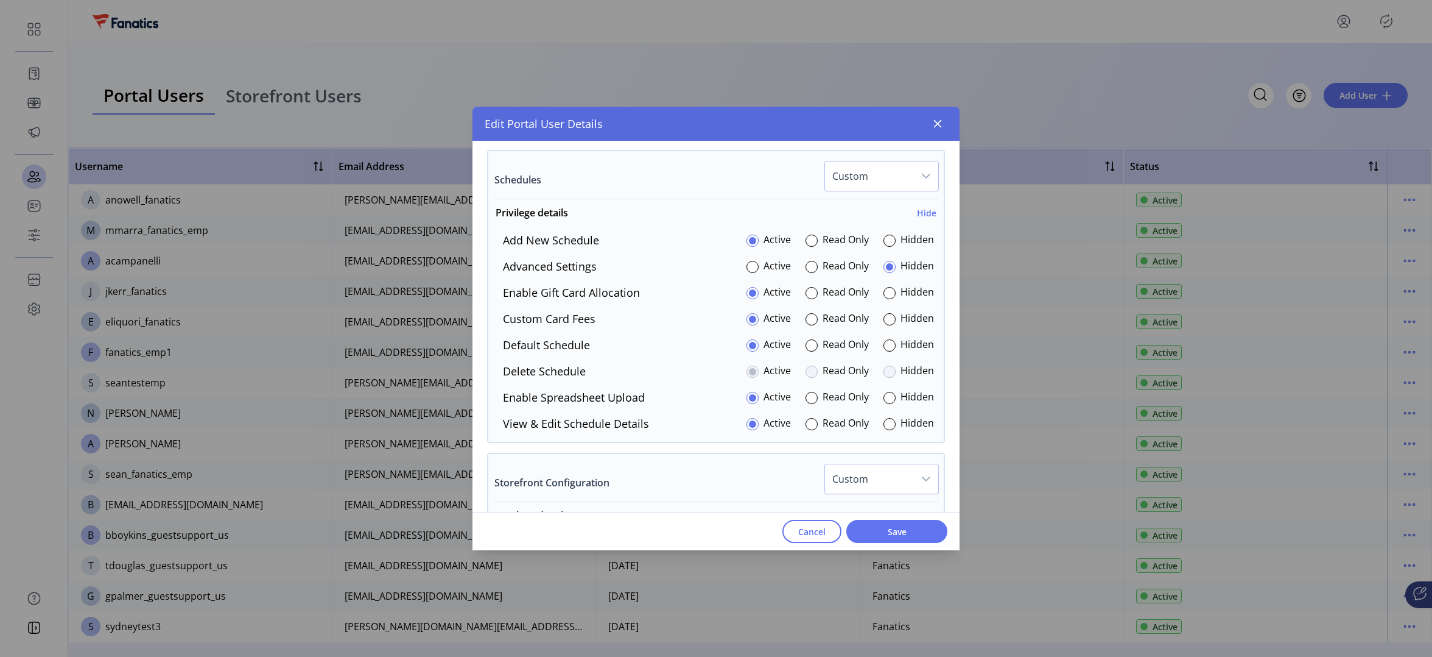
scroll to position [782, 0]
click at [886, 294] on div at bounding box center [890, 292] width 12 height 12
click at [884, 394] on div at bounding box center [890, 396] width 12 height 12
click at [920, 210] on h6 "Hide" at bounding box center [926, 211] width 19 height 13
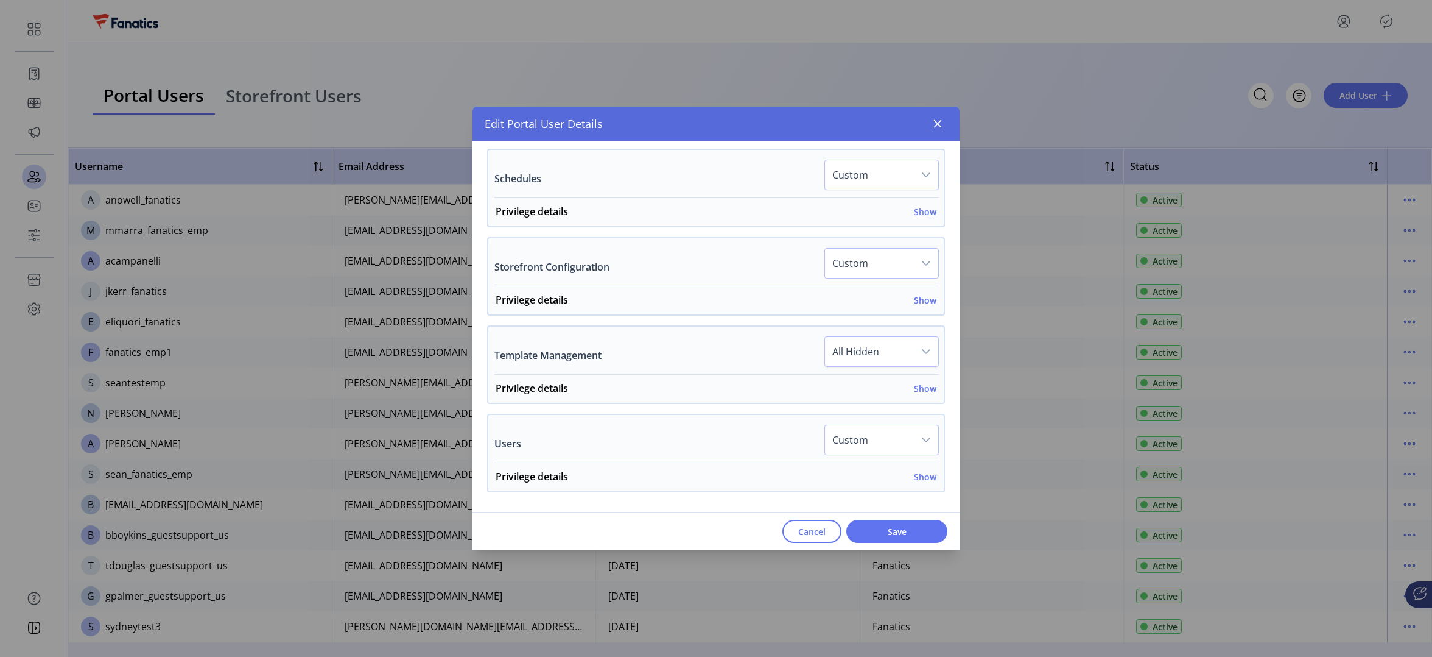
scroll to position [881, 0]
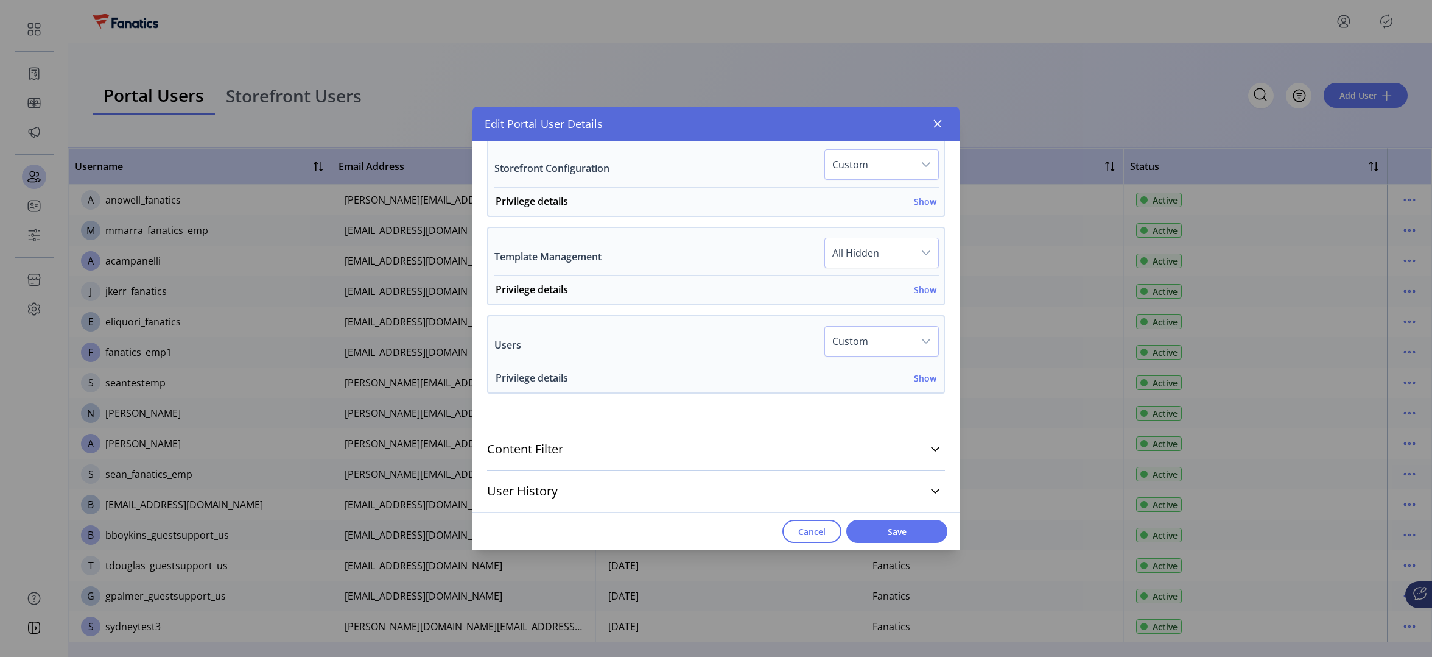
click at [921, 377] on h6 "Show" at bounding box center [925, 378] width 23 height 13
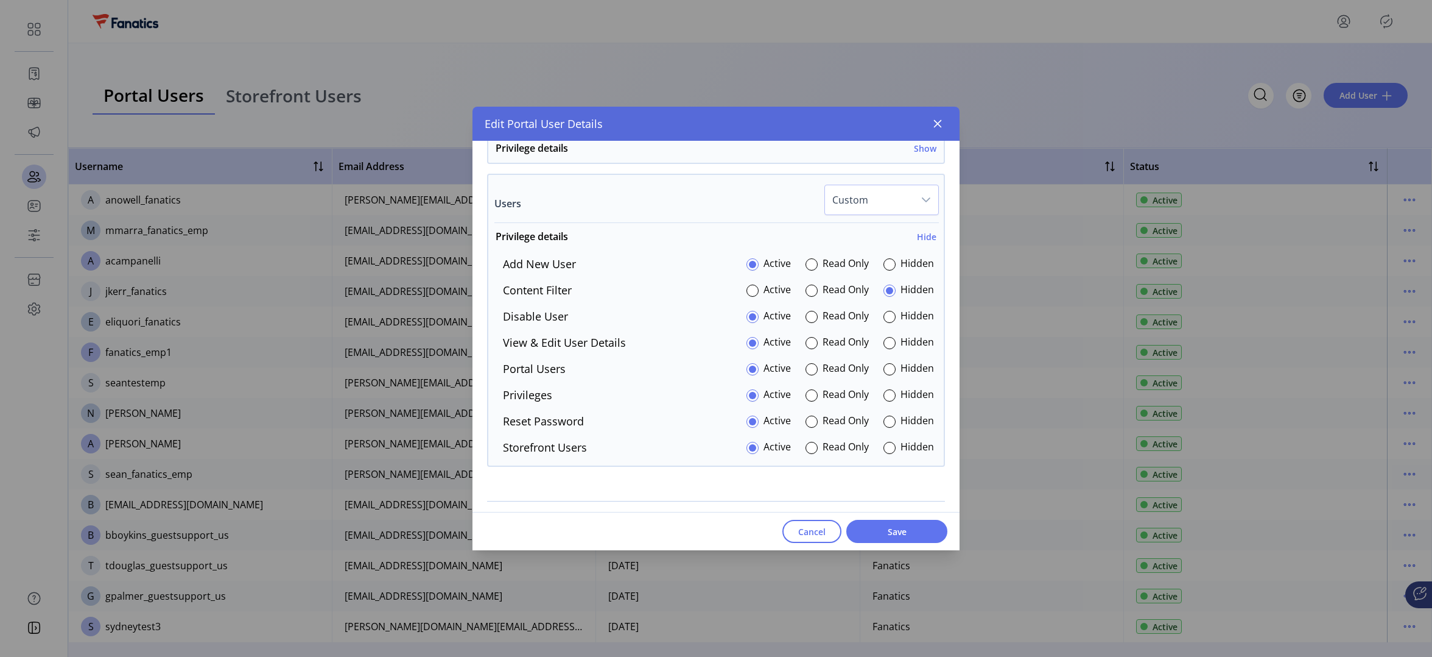
scroll to position [1024, 0]
click at [812, 314] on div at bounding box center [812, 315] width 12 height 12
click at [806, 339] on div at bounding box center [812, 341] width 12 height 12
click at [881, 526] on span "Save" at bounding box center [896, 531] width 69 height 13
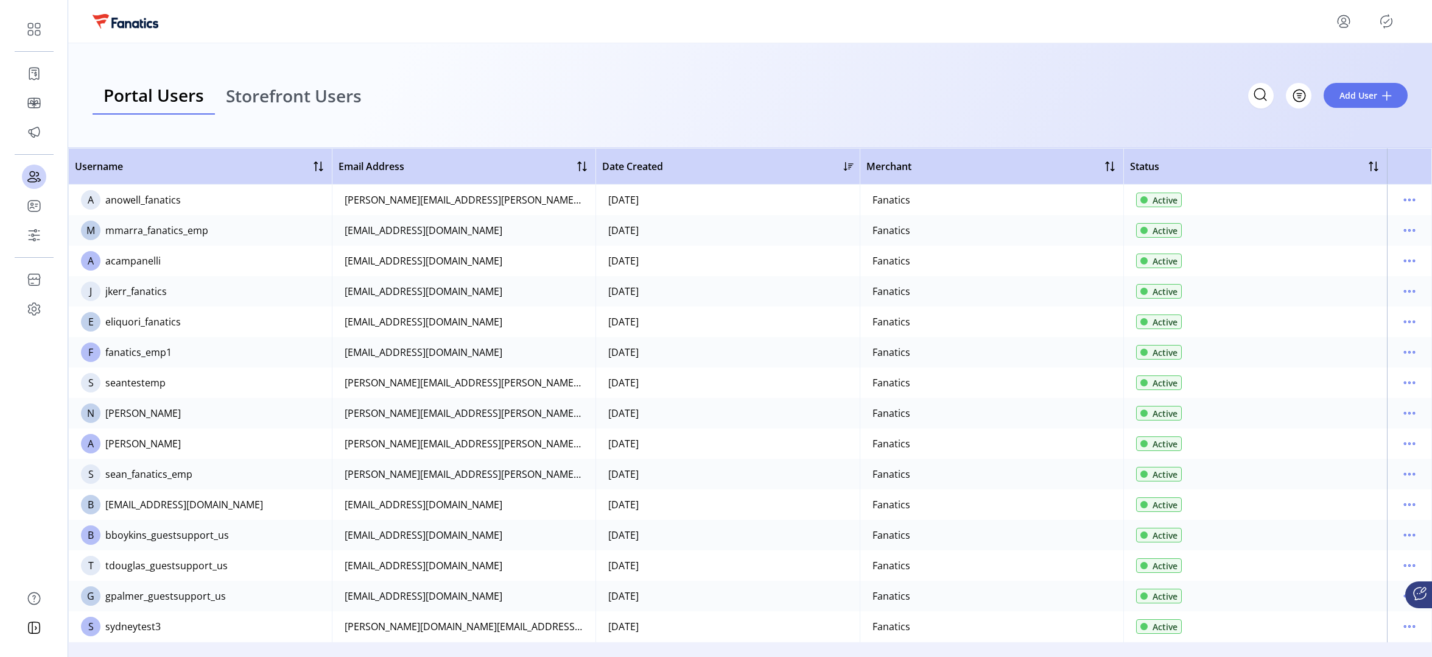
click at [312, 90] on span "Storefront Users" at bounding box center [294, 95] width 136 height 17
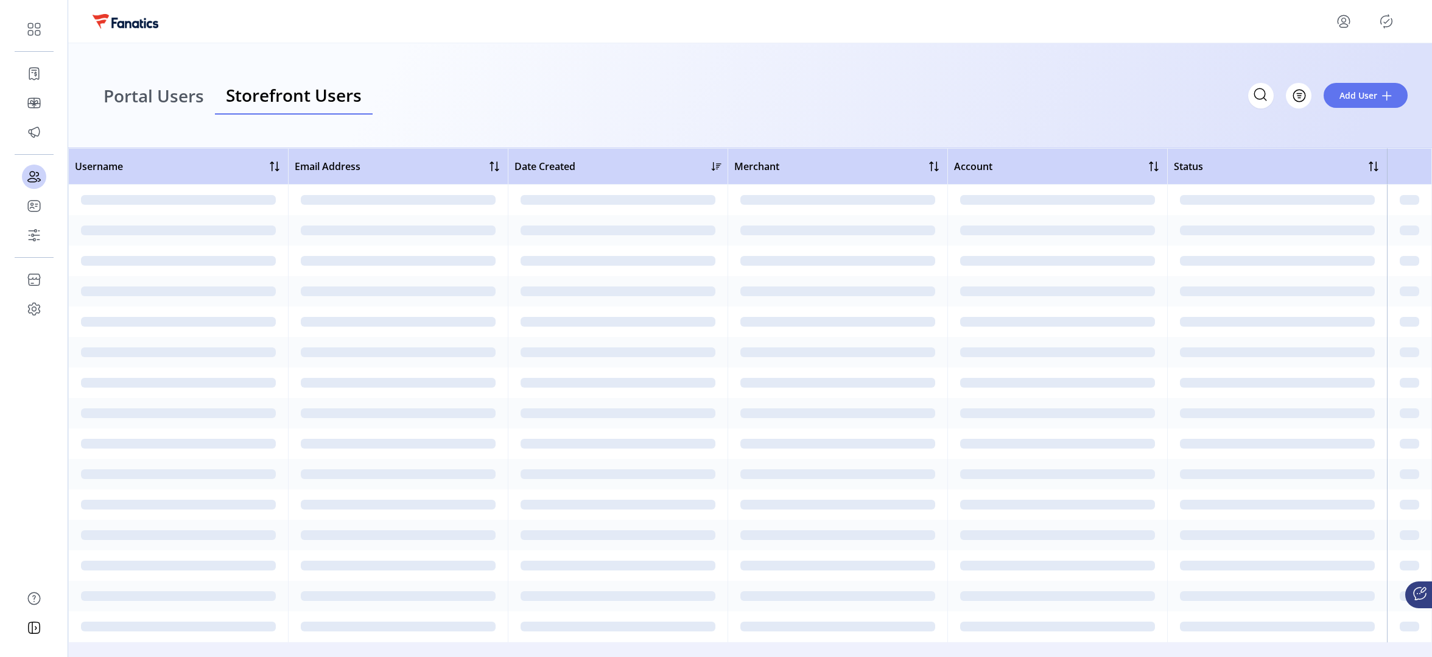
click at [308, 96] on span "Storefront Users" at bounding box center [294, 94] width 136 height 17
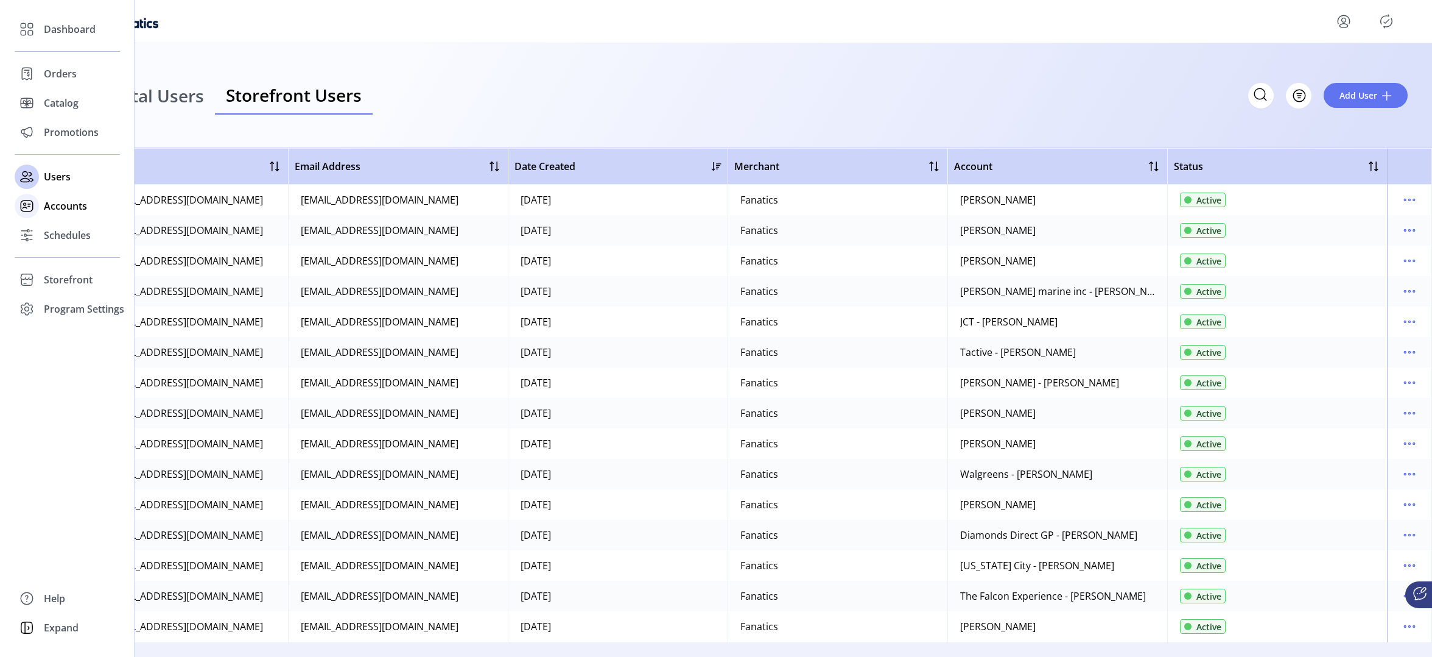
click at [59, 206] on span "Accounts" at bounding box center [65, 206] width 43 height 15
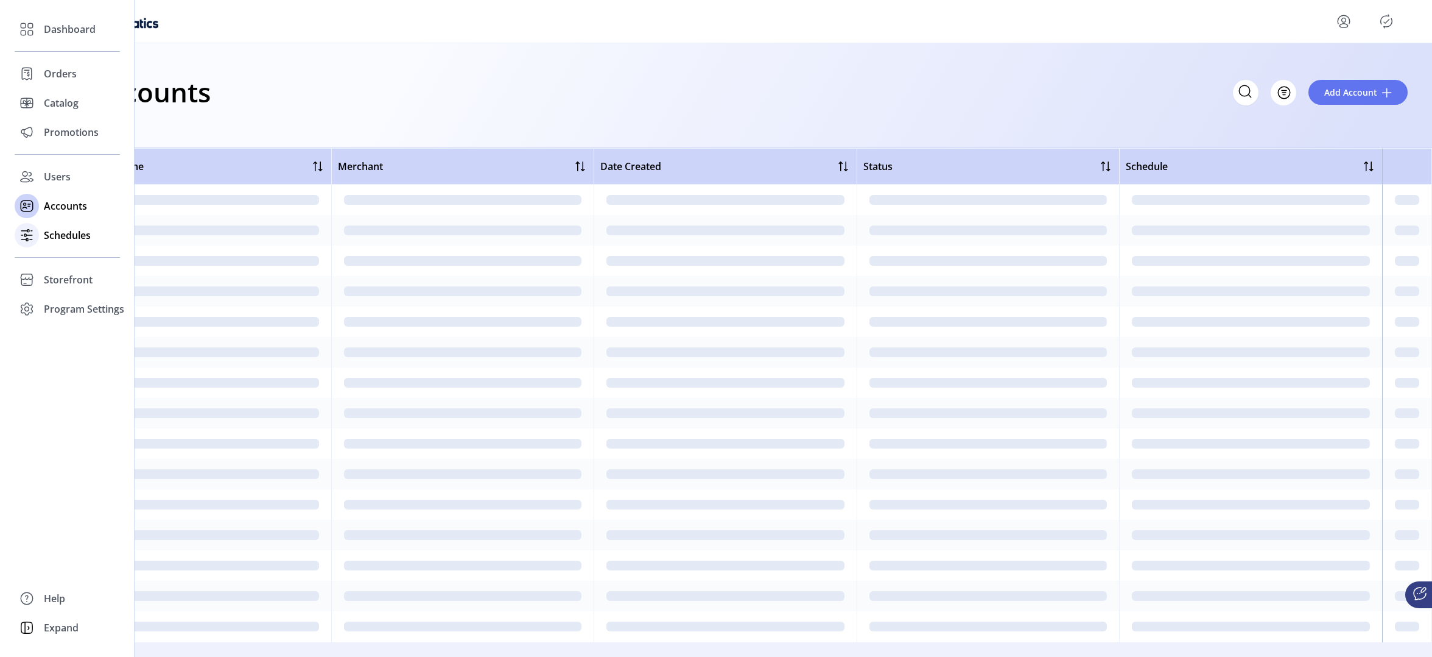
click at [69, 233] on span "Schedules" at bounding box center [67, 235] width 47 height 15
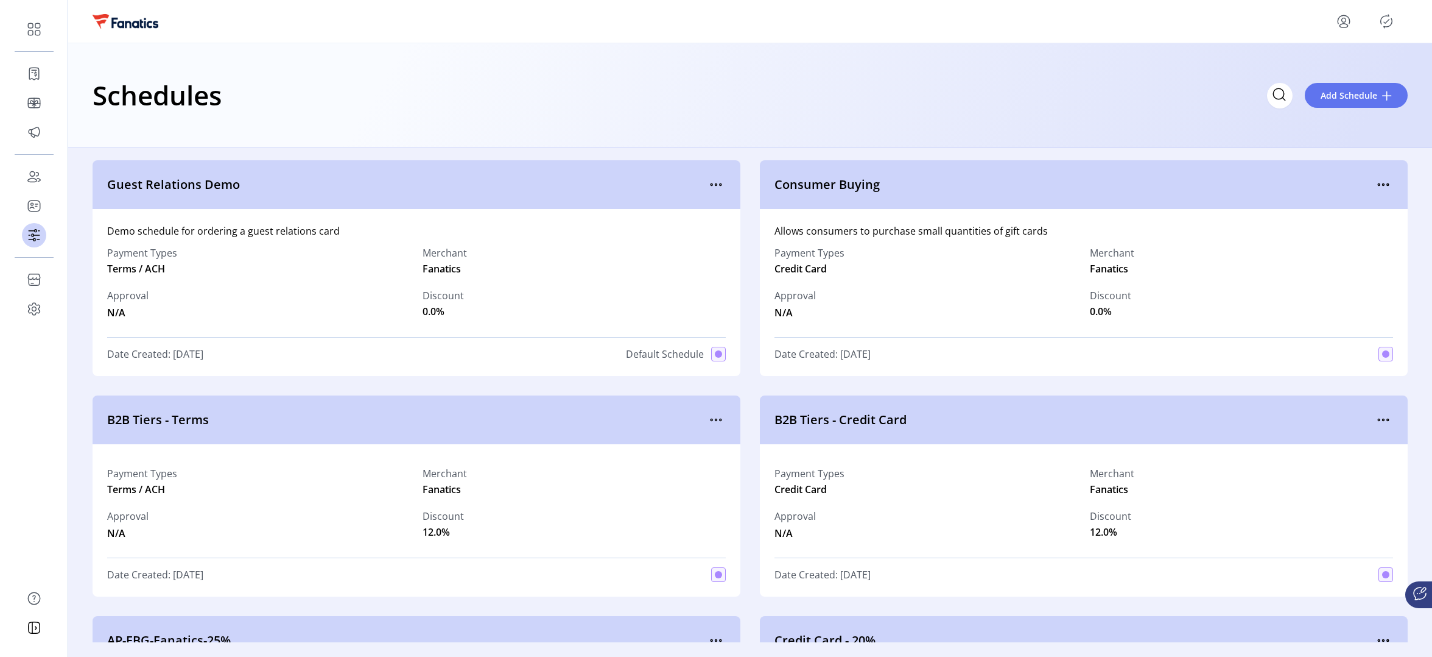
click at [705, 169] on div "Guest Relations Demo" at bounding box center [417, 184] width 648 height 49
click at [715, 184] on icon "menu" at bounding box center [715, 184] width 19 height 19
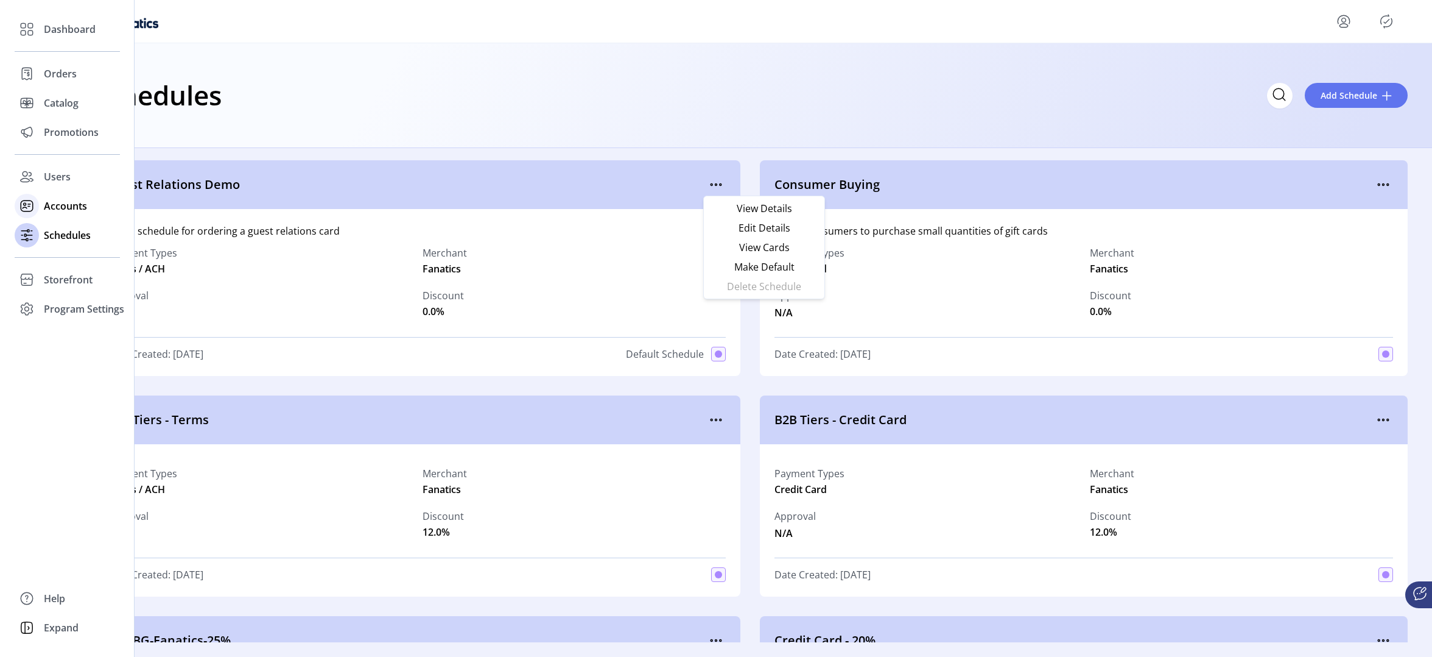
click at [62, 206] on span "Accounts" at bounding box center [65, 206] width 43 height 15
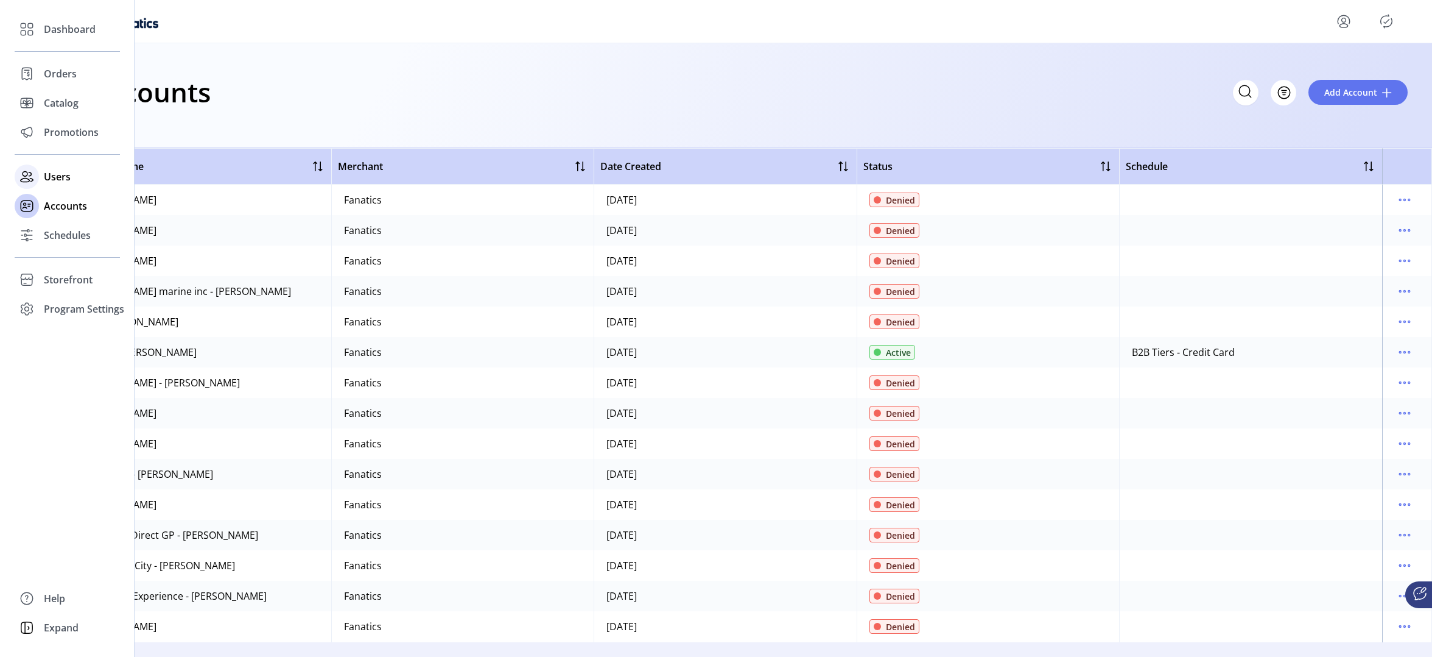
click at [48, 177] on span "Users" at bounding box center [57, 176] width 27 height 15
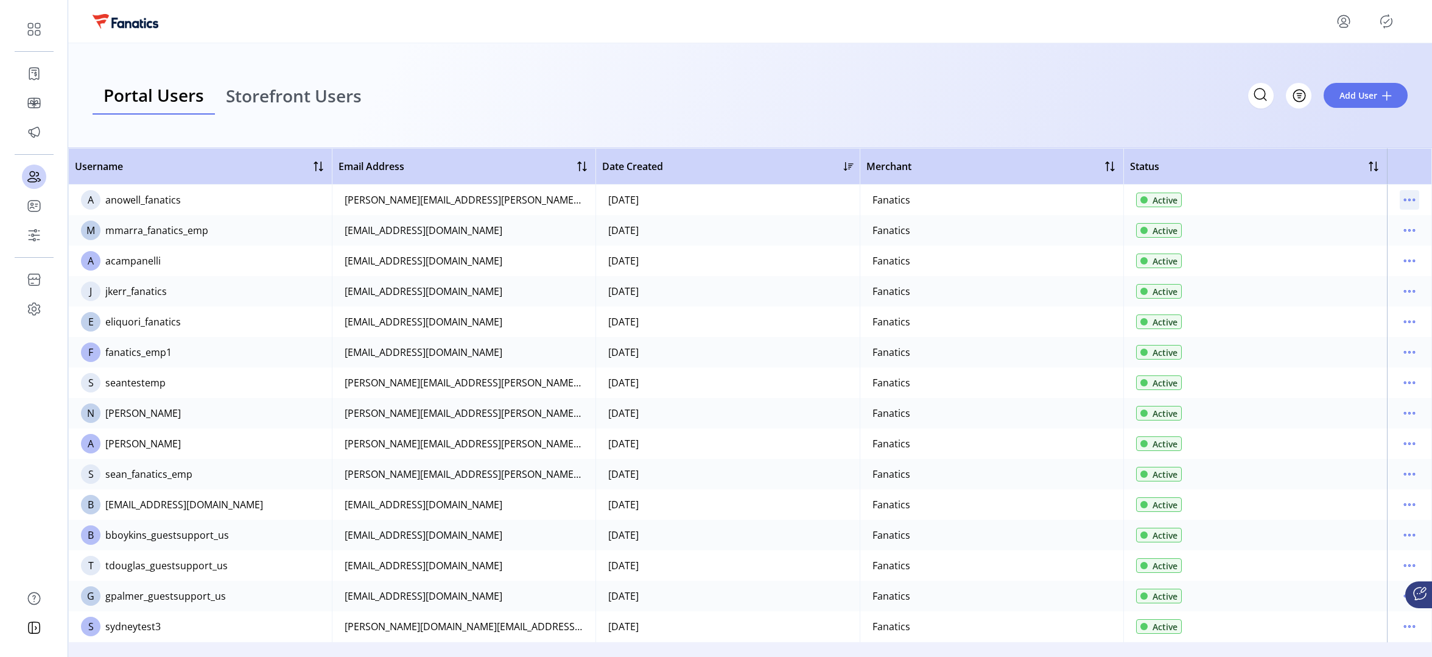
click at [1405, 197] on icon "menu" at bounding box center [1409, 199] width 19 height 19
click at [1351, 247] on span "View Details" at bounding box center [1353, 243] width 101 height 10
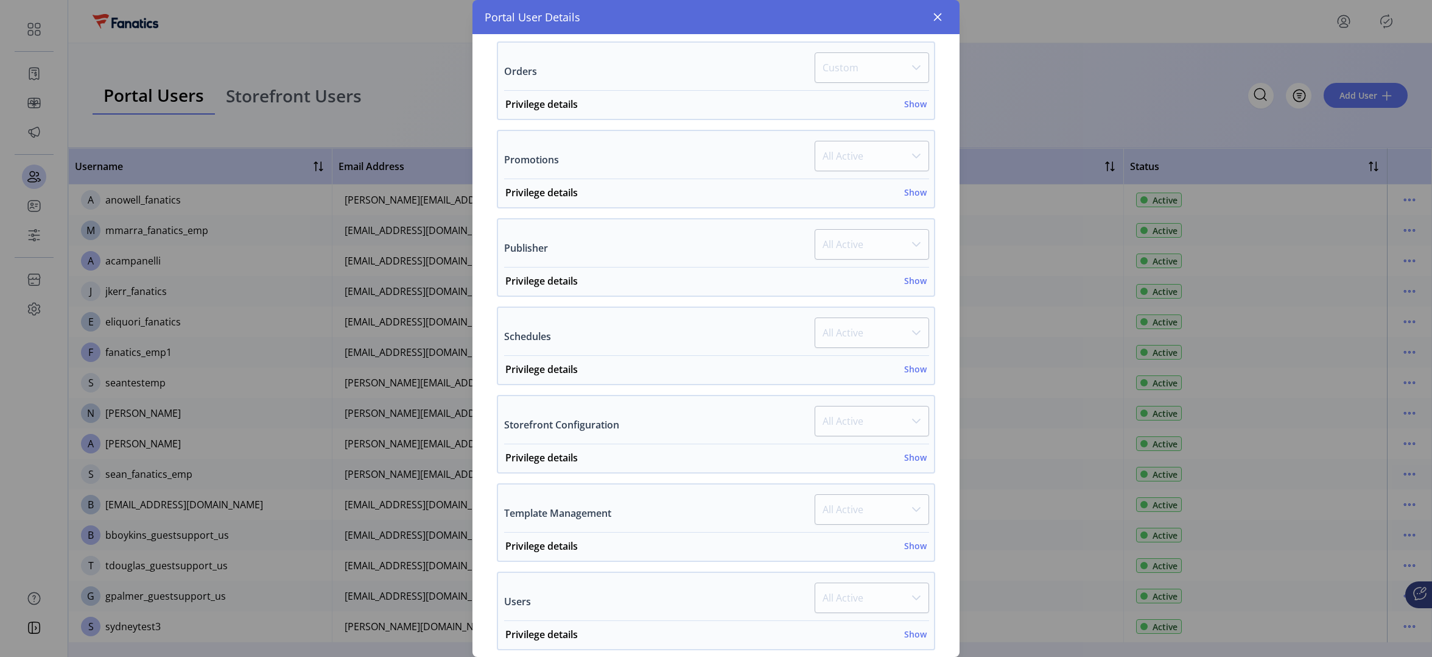
scroll to position [520, 0]
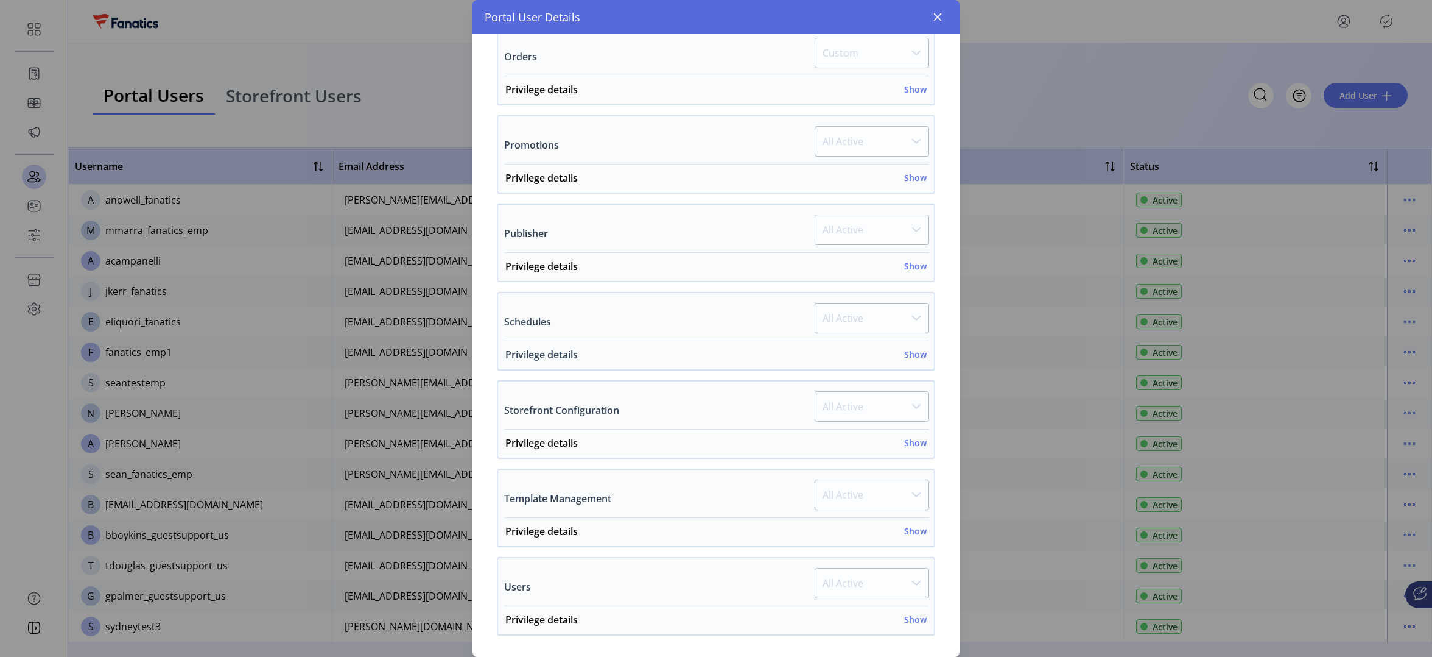
click at [912, 351] on h6 "Show" at bounding box center [915, 354] width 23 height 13
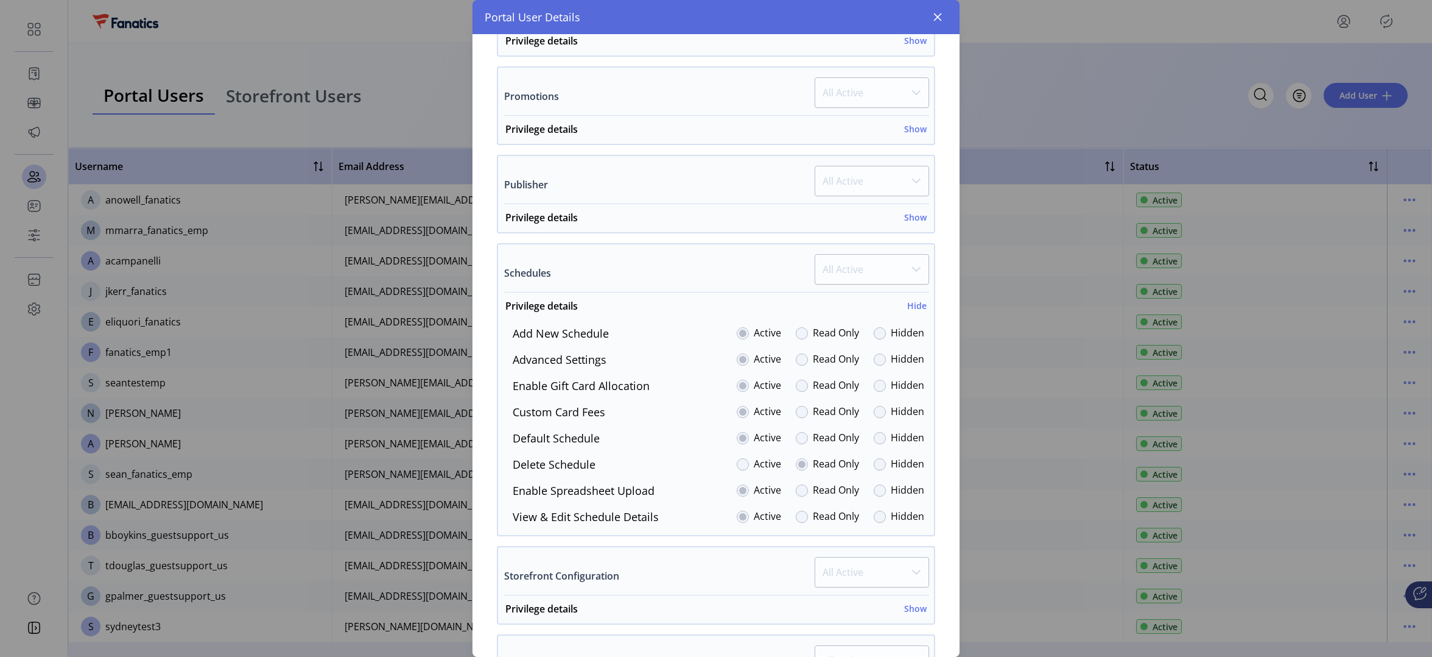
scroll to position [569, 0]
click at [909, 301] on h6 "Hide" at bounding box center [916, 304] width 19 height 13
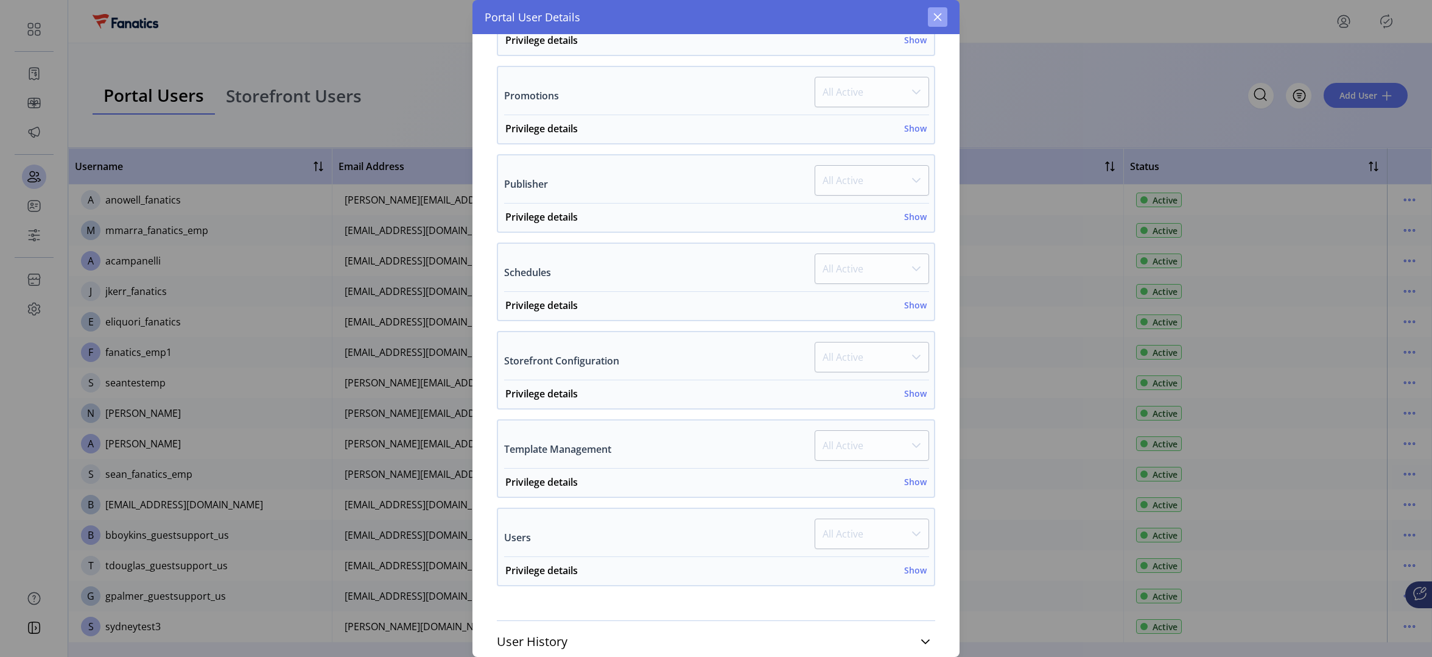
click at [935, 15] on icon "button" at bounding box center [938, 17] width 10 height 10
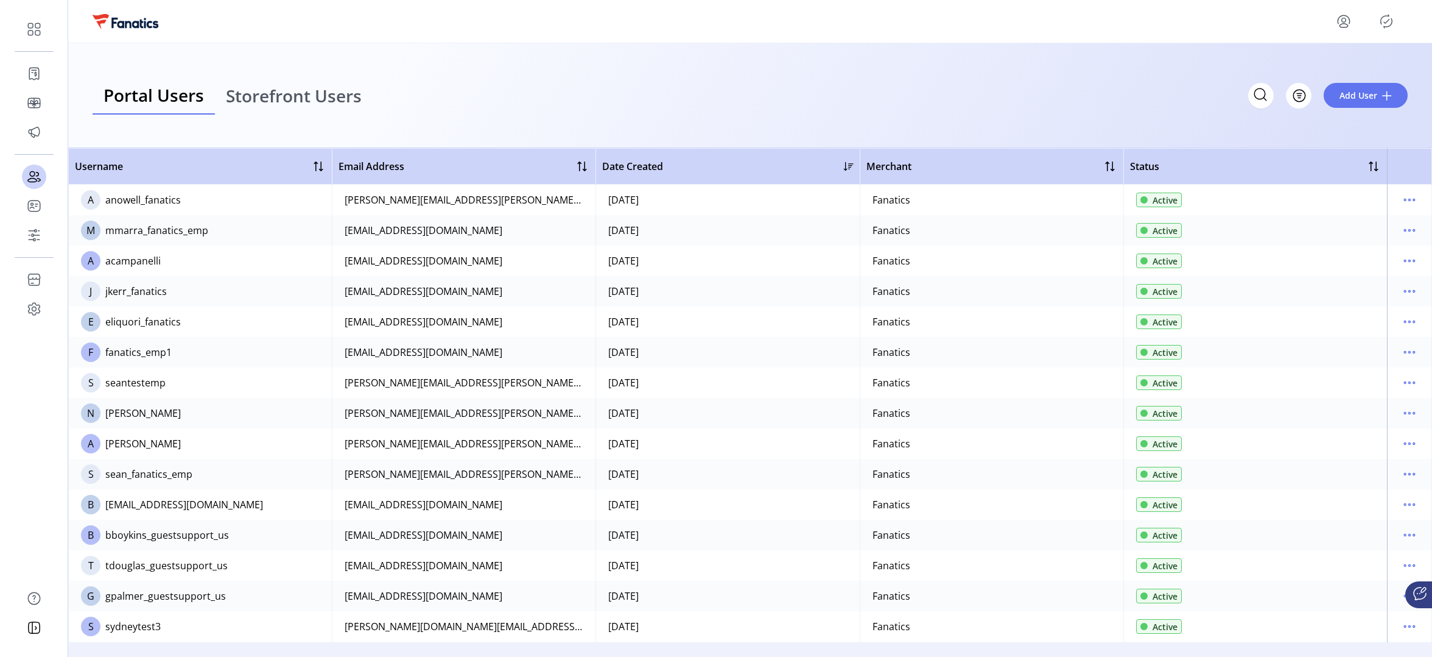
scroll to position [1195, 0]
click at [1402, 439] on icon "menu" at bounding box center [1409, 443] width 19 height 19
click at [1347, 488] on span "View Details" at bounding box center [1353, 487] width 101 height 10
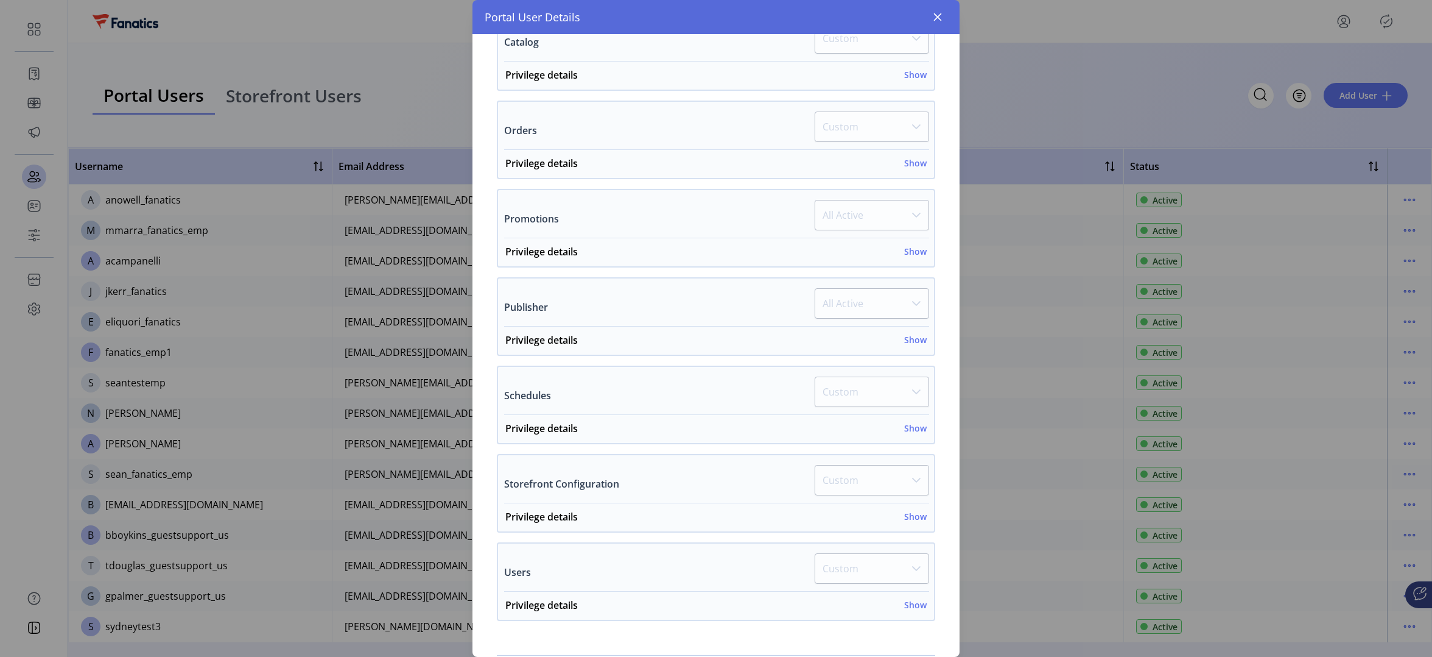
scroll to position [508, 0]
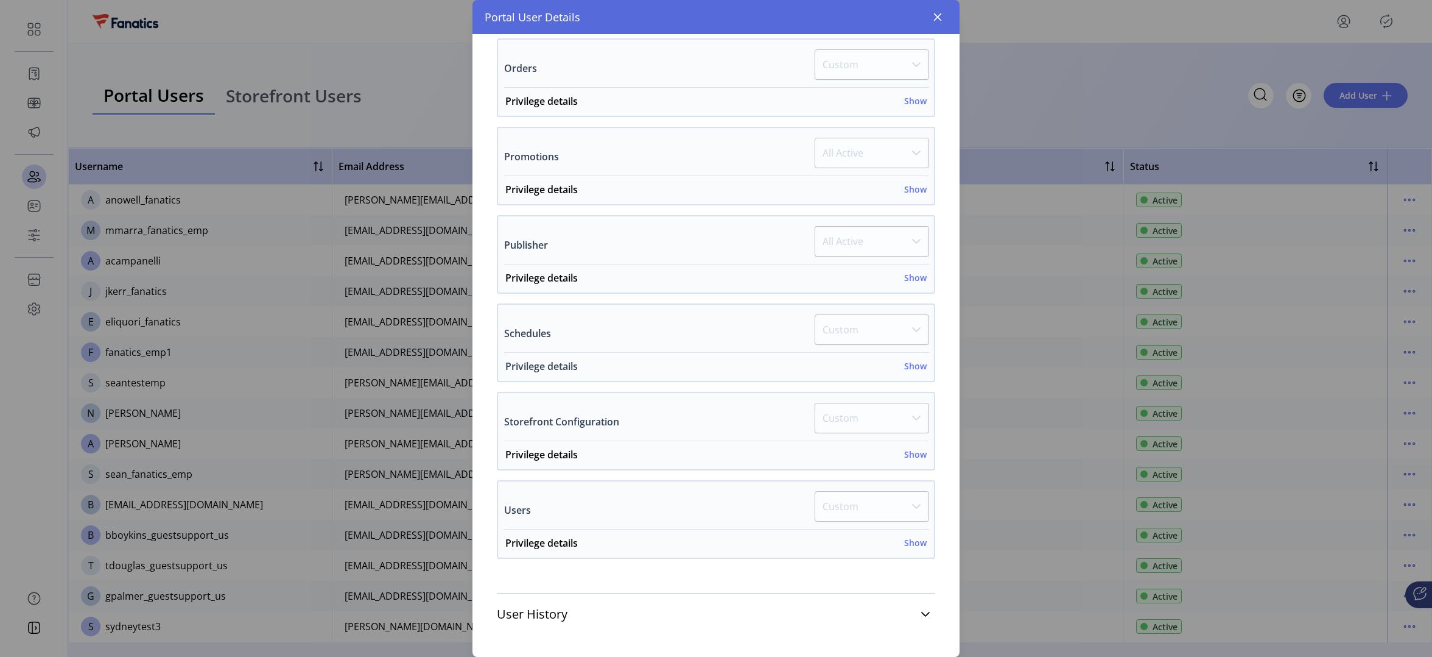
click at [906, 362] on h6 "Show" at bounding box center [915, 365] width 23 height 13
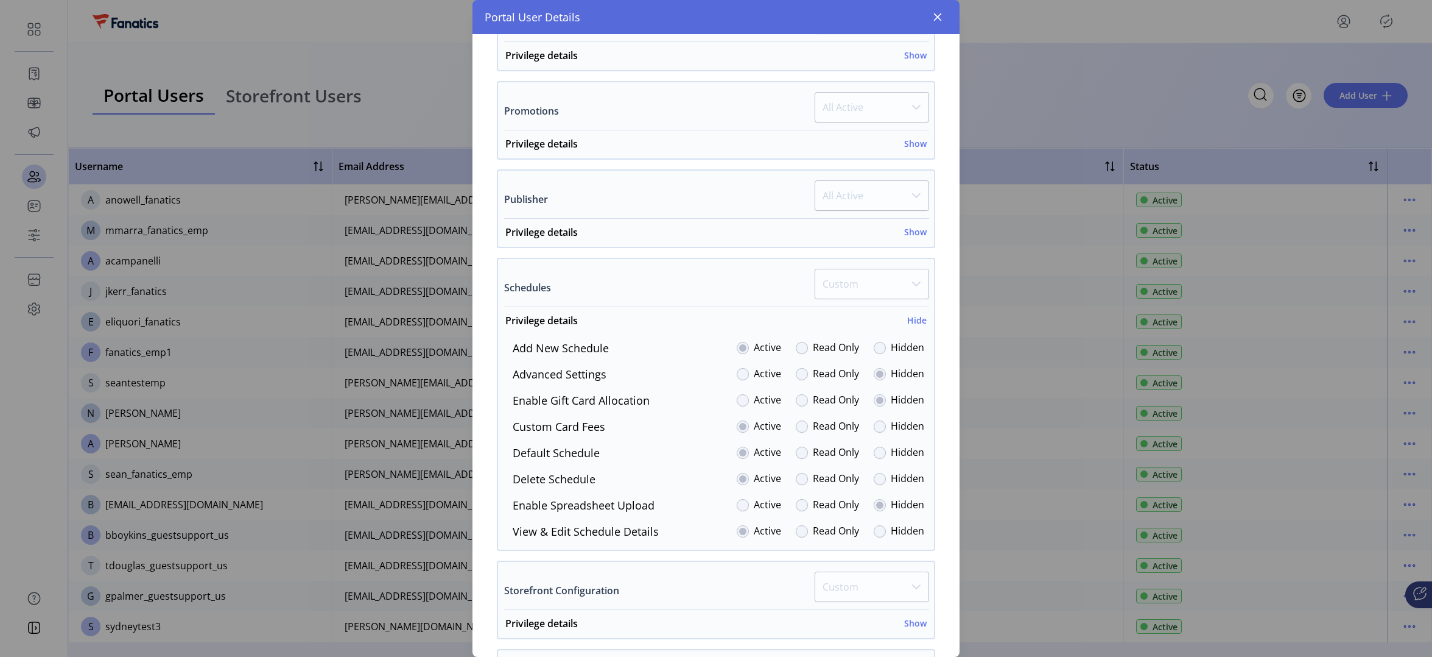
scroll to position [571, 0]
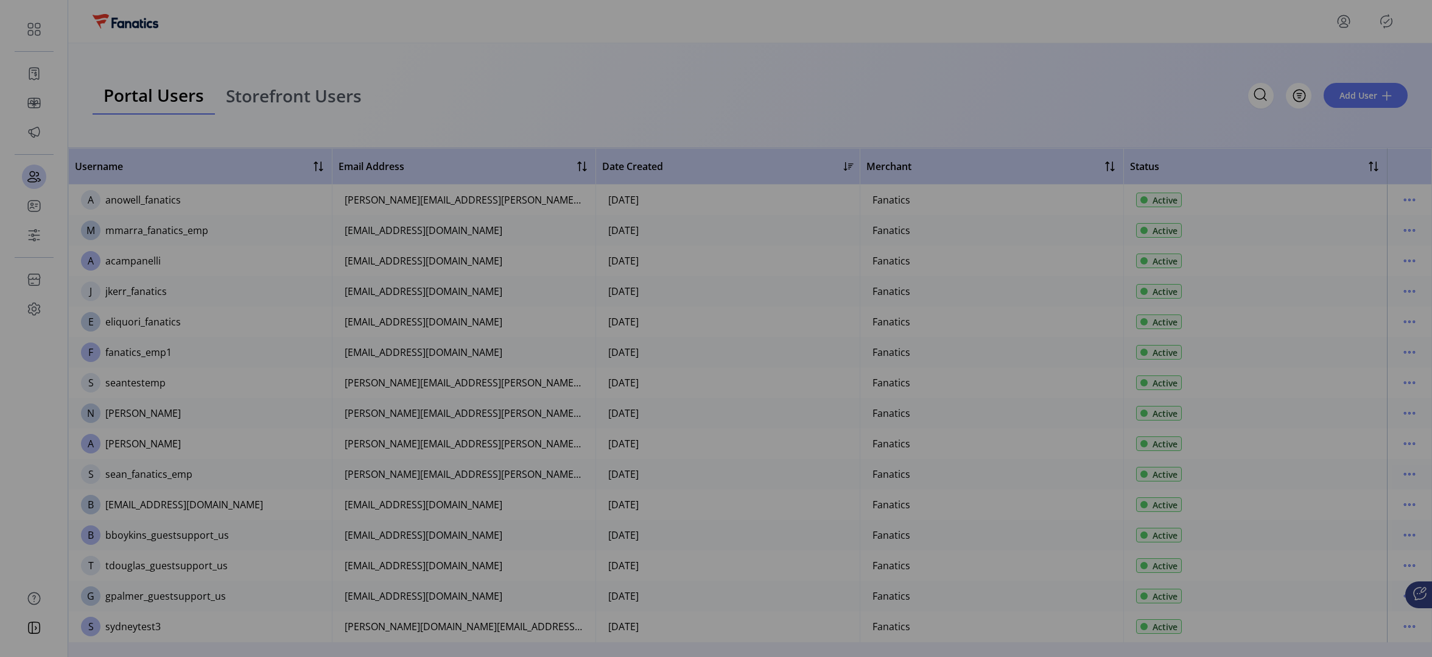
click at [202, 129] on div "Portal User Details AN [PERSON_NAME] User Since [DATE] Active Username [PERSON_…" at bounding box center [716, 328] width 1432 height 657
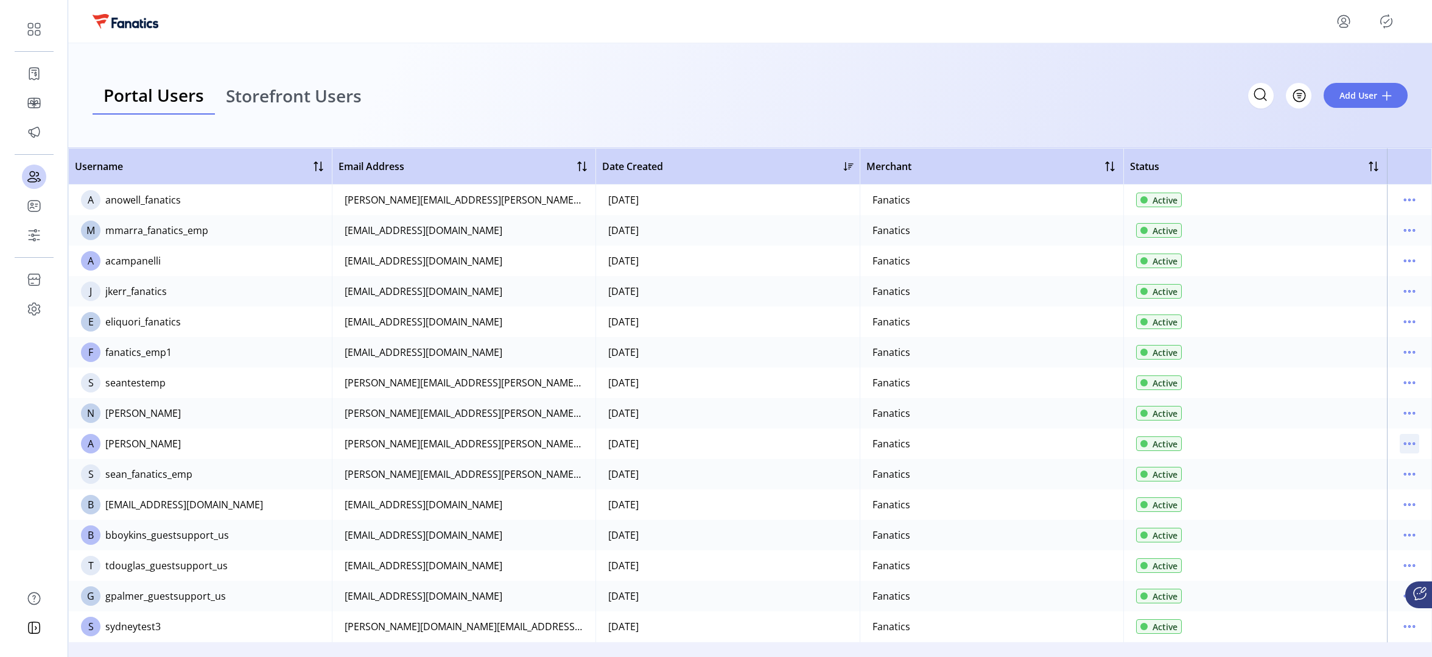
click at [1409, 443] on icon "menu" at bounding box center [1409, 443] width 19 height 19
click at [1363, 465] on span "Edit Details" at bounding box center [1353, 467] width 101 height 10
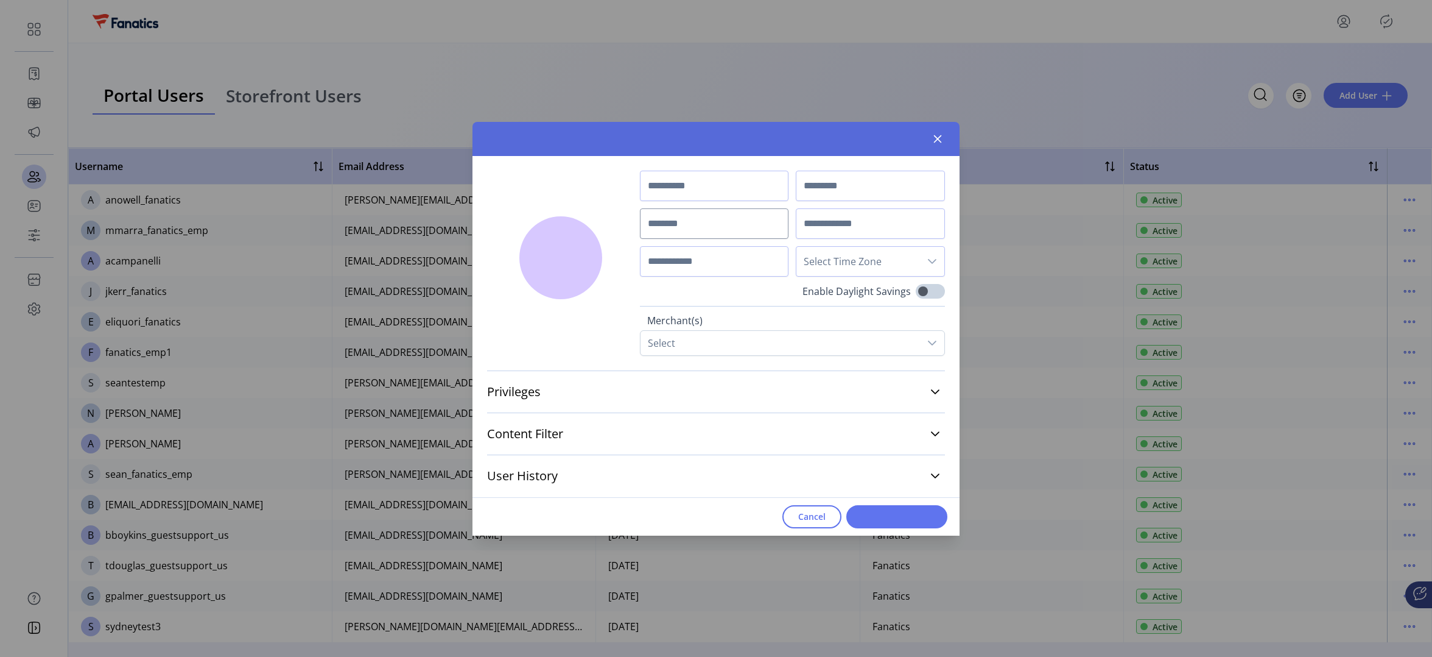
type input "****"
type input "******"
type input "**********"
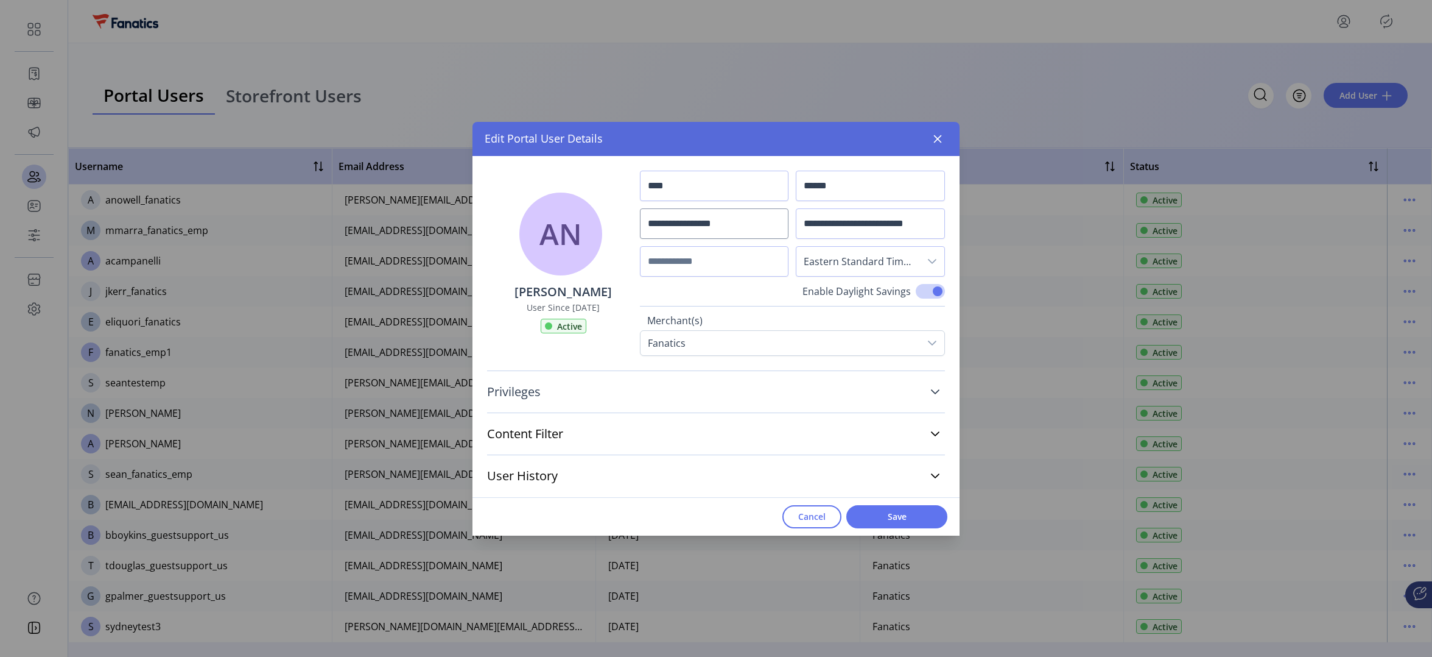
click at [602, 394] on link "Privileges" at bounding box center [716, 391] width 458 height 27
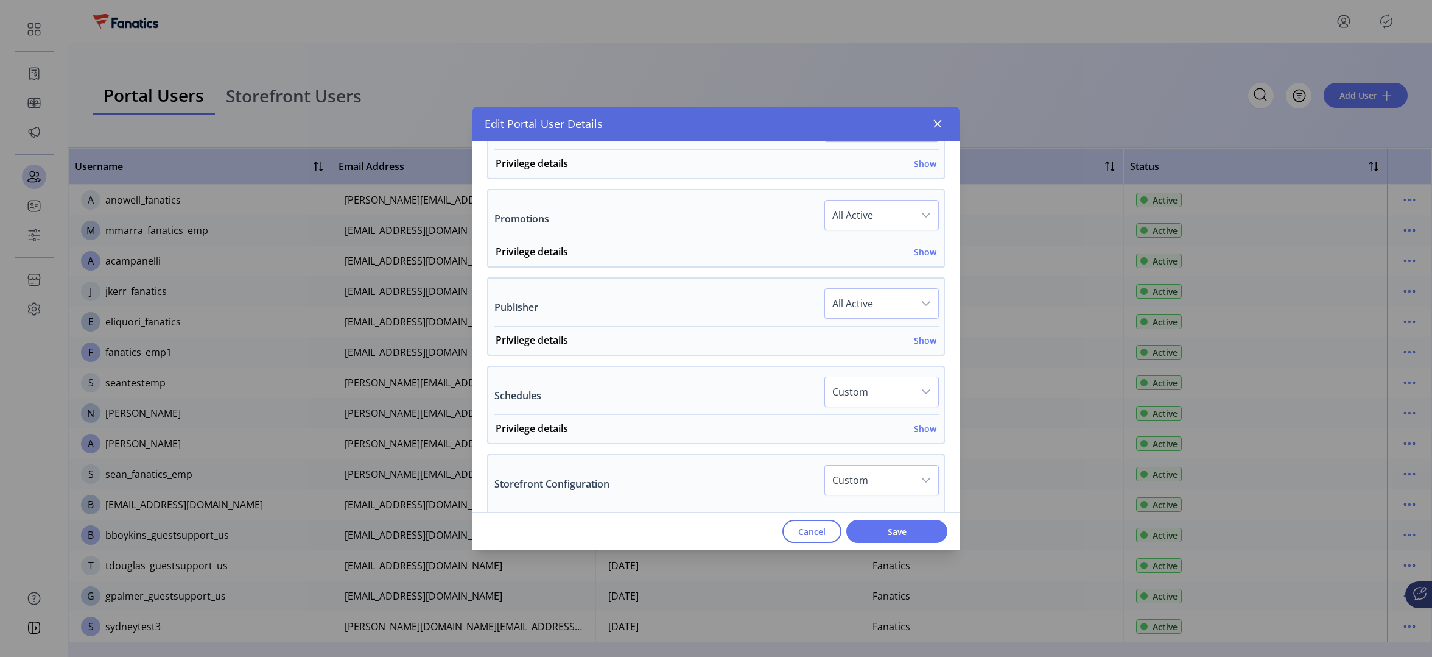
scroll to position [593, 0]
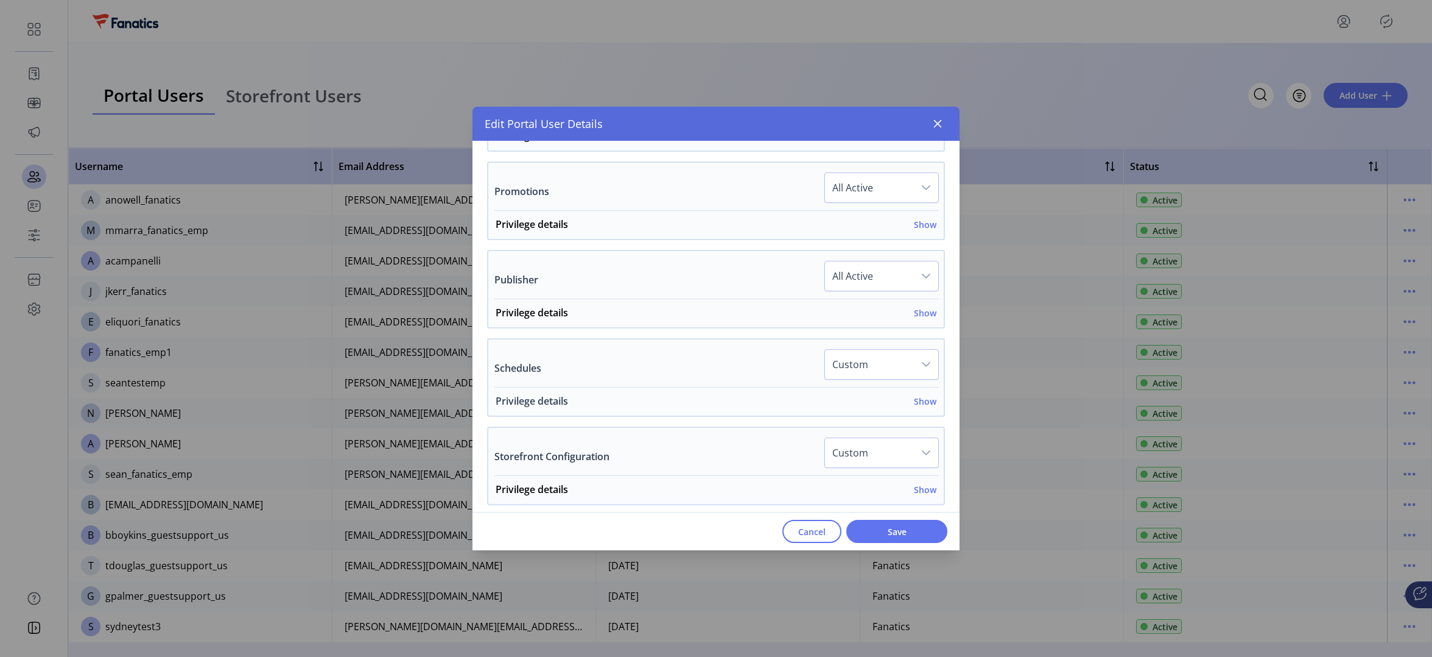
click at [917, 400] on h6 "Show" at bounding box center [925, 401] width 23 height 13
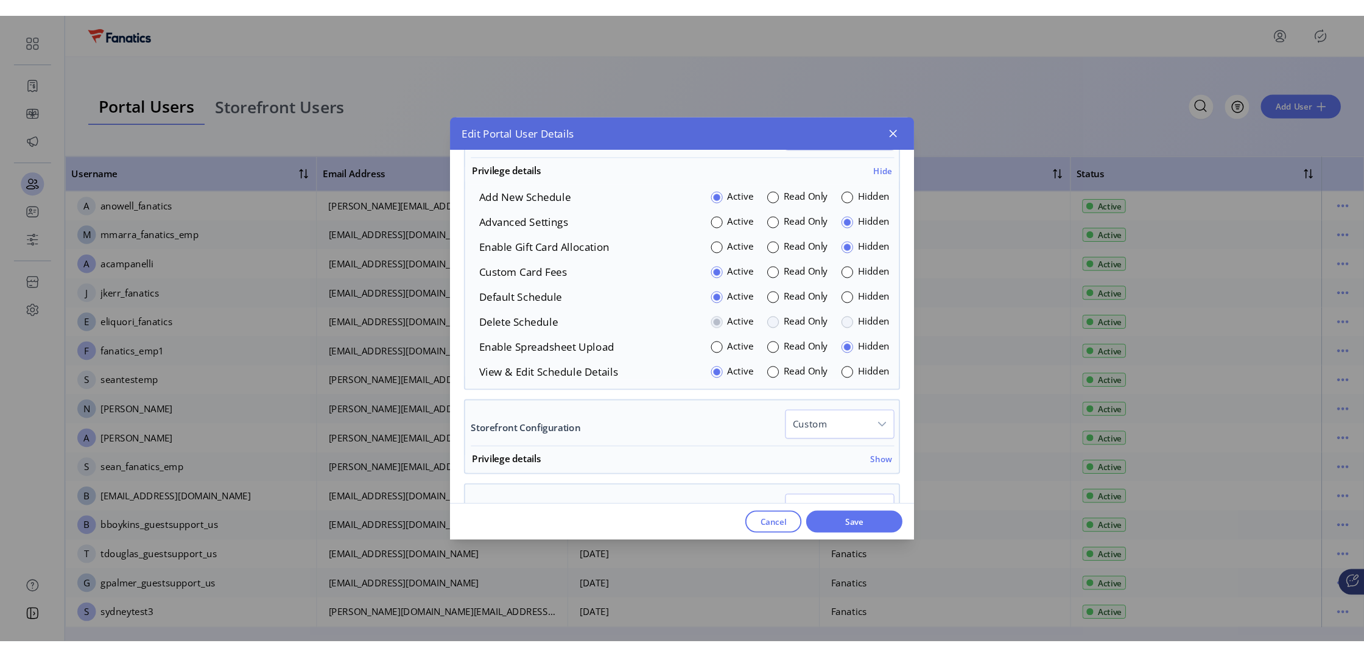
scroll to position [843, 0]
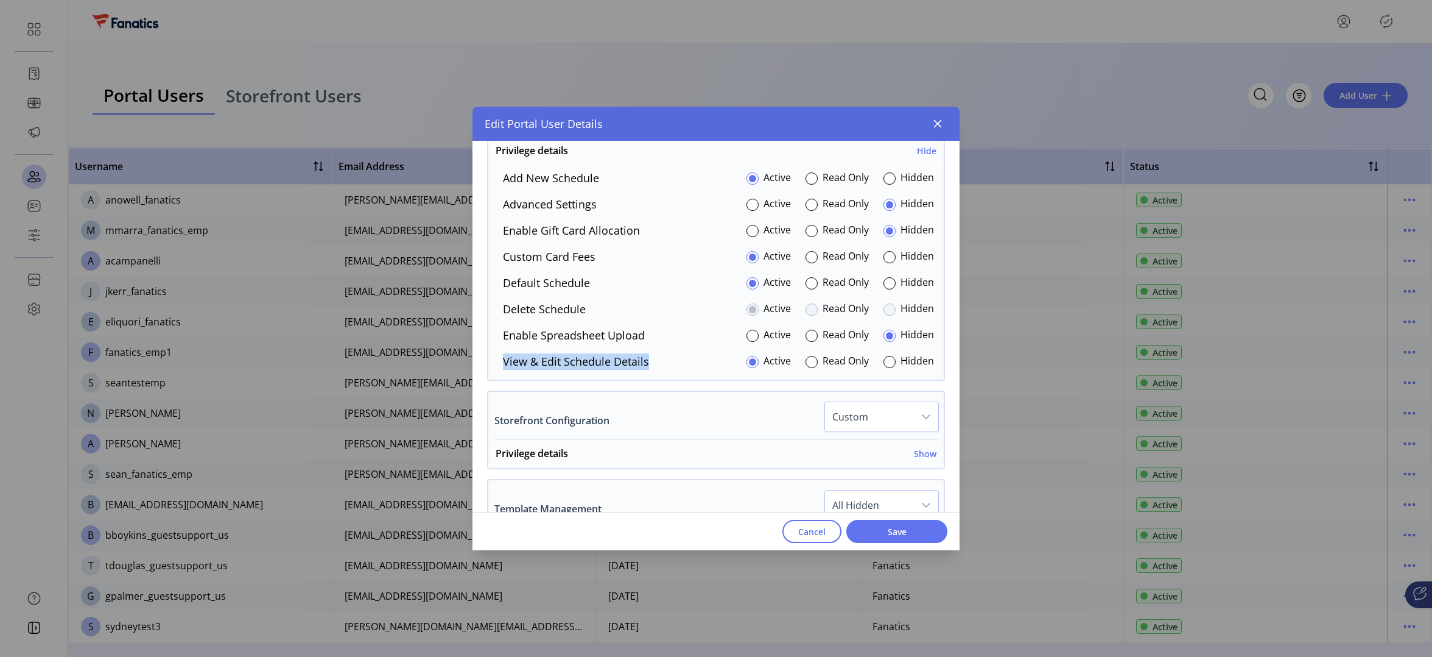
drag, startPoint x: 650, startPoint y: 362, endPoint x: 482, endPoint y: 361, distance: 167.5
click at [482, 361] on div "Privileges Customize navigation visibility. As a default, all items are set to …" at bounding box center [716, 138] width 487 height 1281
copy label "View & Edit Schedule Details"
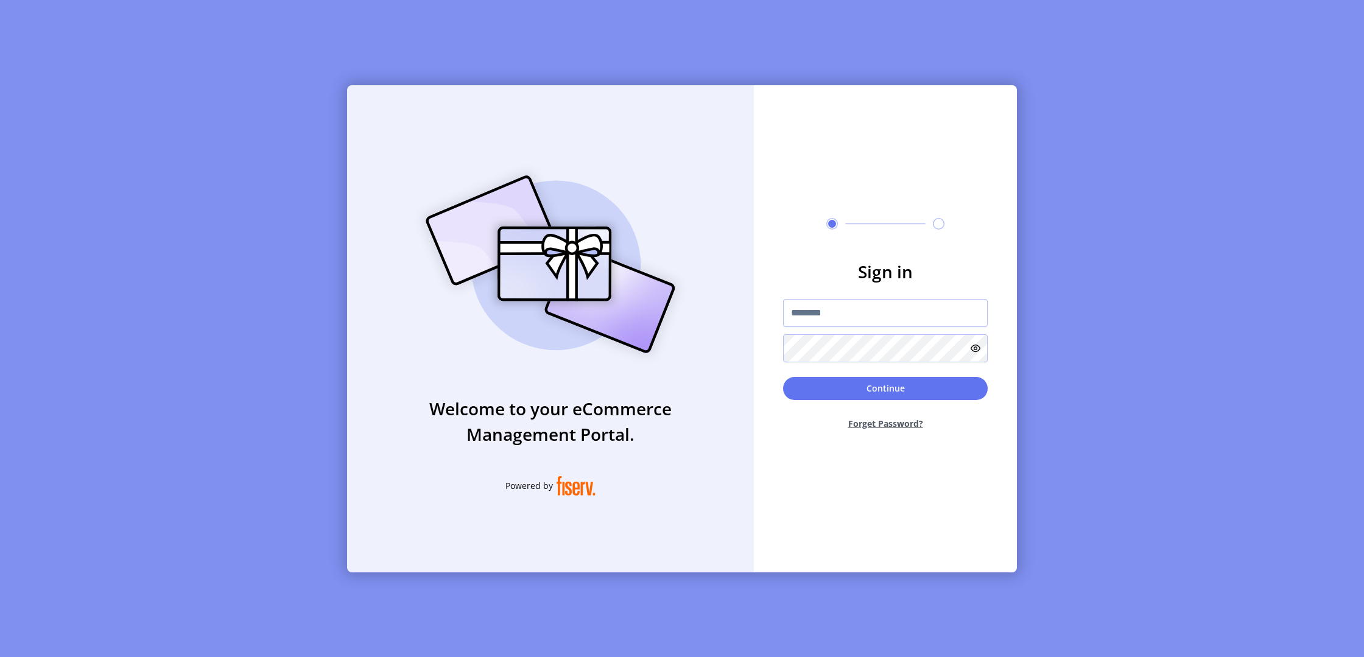
type input "**********"
